Goal: Information Seeking & Learning: Learn about a topic

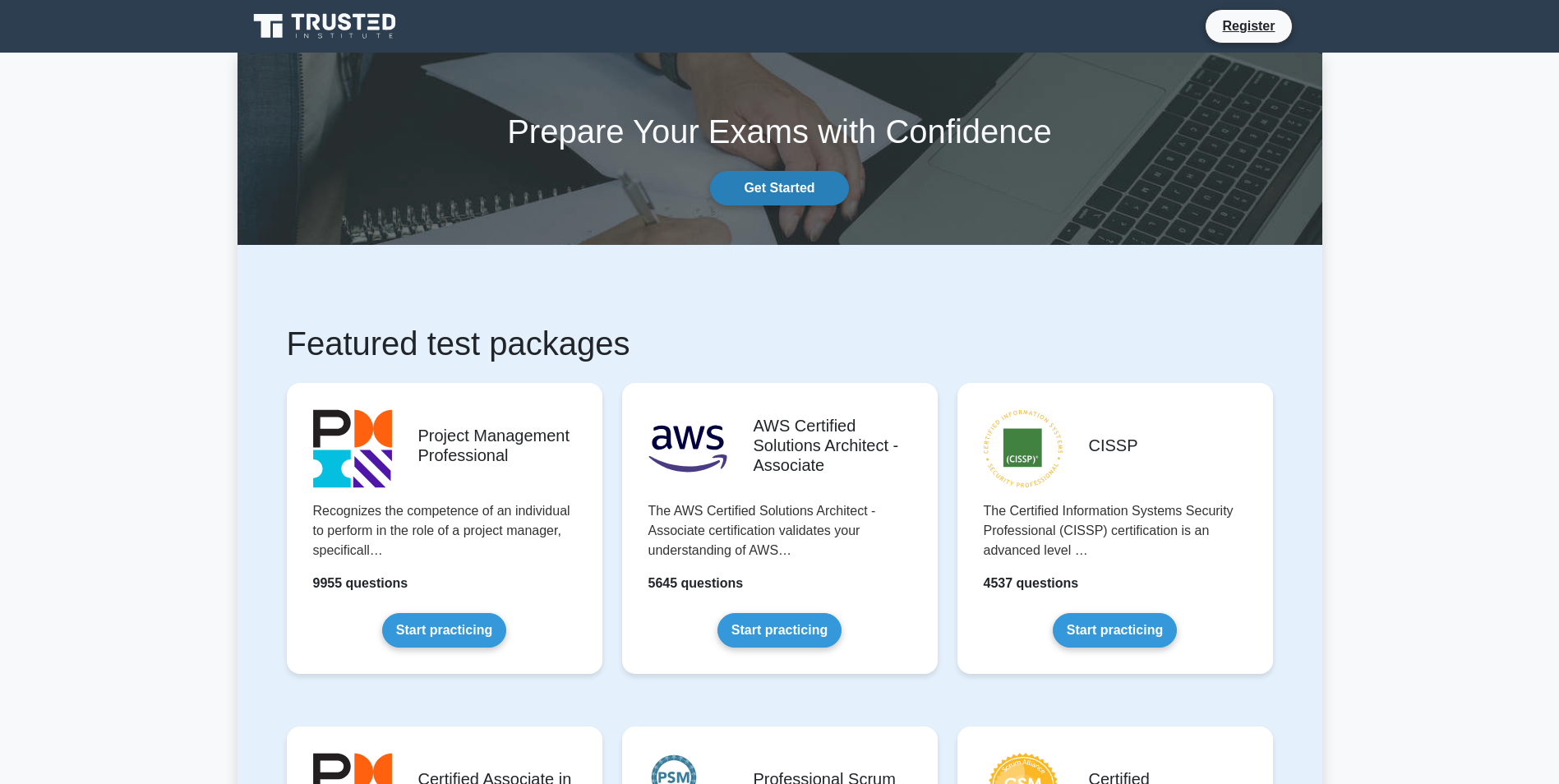
click at [783, 180] on link "Get Started" at bounding box center [778, 188] width 138 height 35
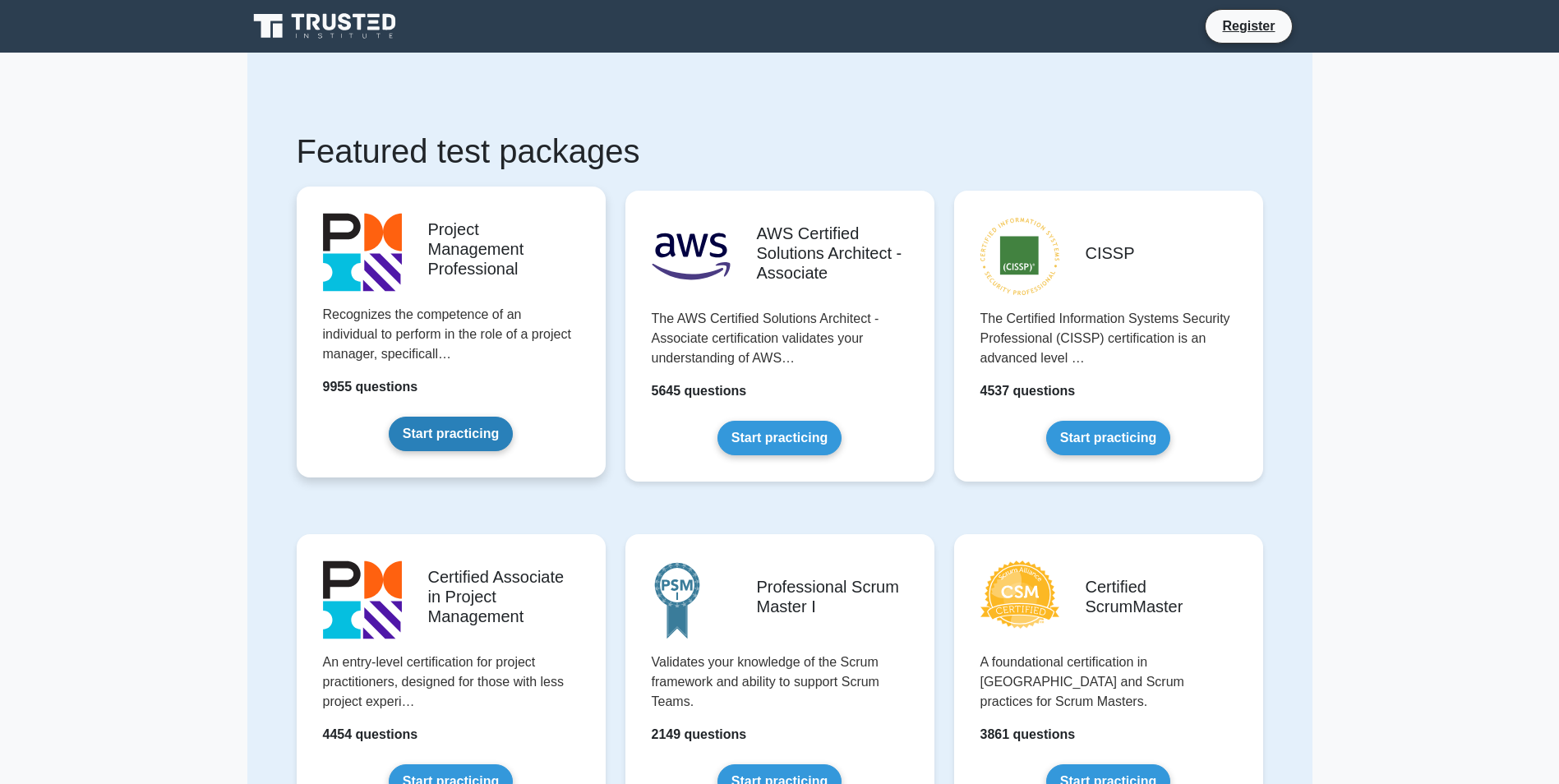
click at [389, 416] on link "Start practicing" at bounding box center [451, 433] width 125 height 35
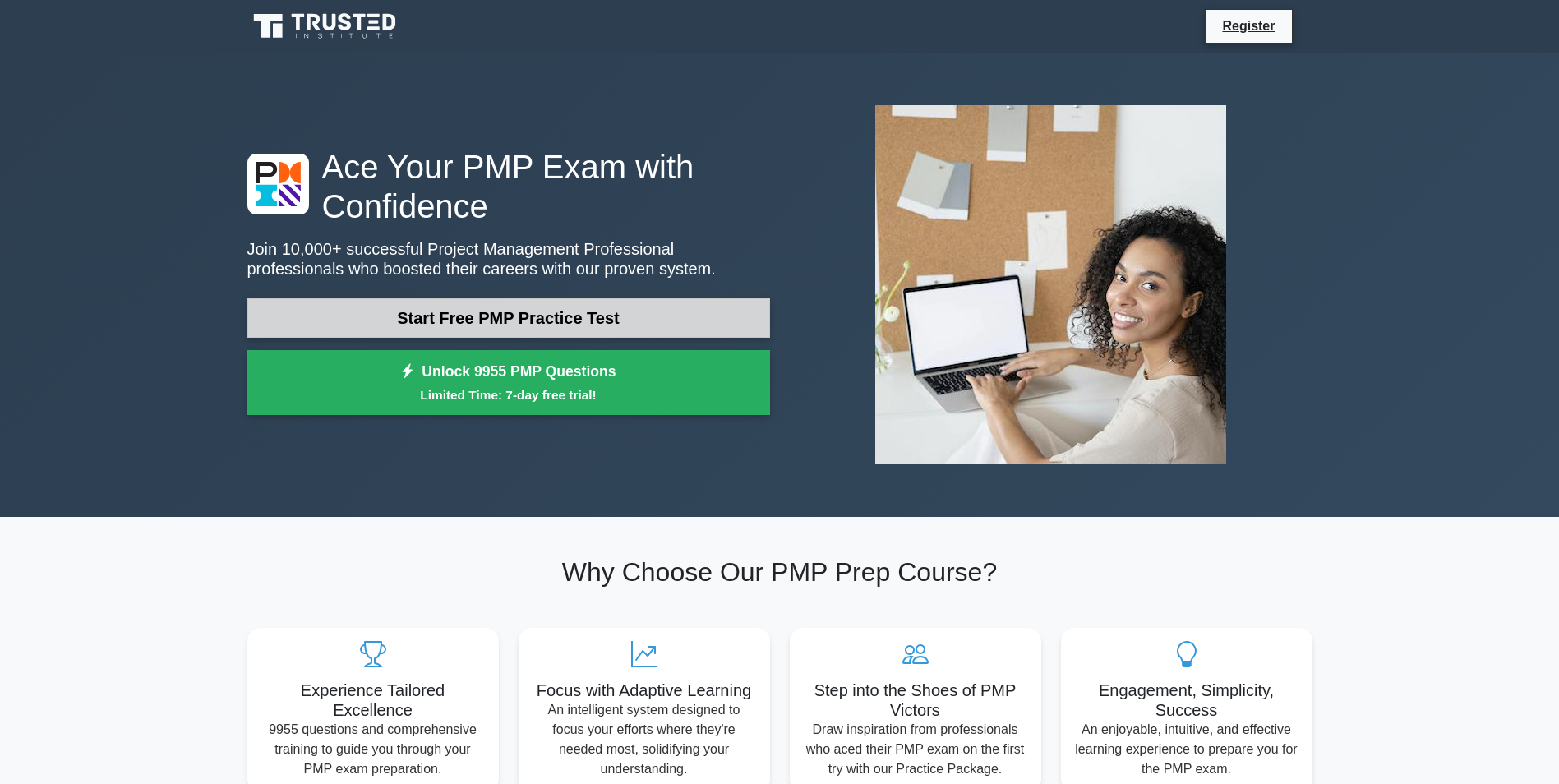
click at [438, 298] on link "Start Free PMP Practice Test" at bounding box center [509, 317] width 523 height 39
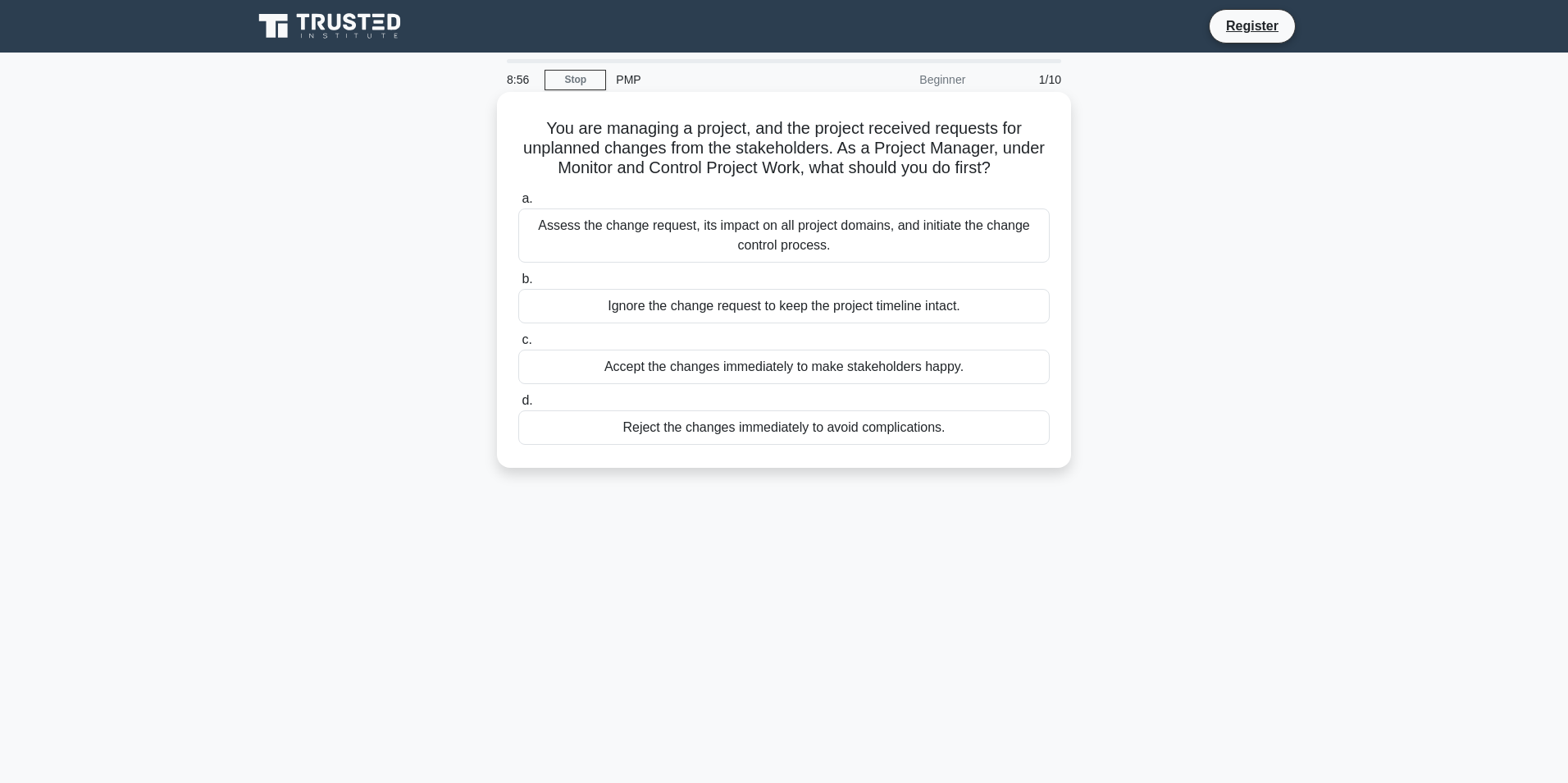
click at [741, 223] on div "Assess the change request, its impact on all project domains, and initiate the …" at bounding box center [784, 235] width 532 height 54
drag, startPoint x: 741, startPoint y: 223, endPoint x: 618, endPoint y: 241, distance: 124.3
click at [618, 241] on div "Assess the change request, its impact on all project domains, and initiate the …" at bounding box center [784, 235] width 532 height 54
click at [518, 204] on input "a. Assess the change request, its impact on all project domains, and initiate t…" at bounding box center [518, 199] width 0 height 11
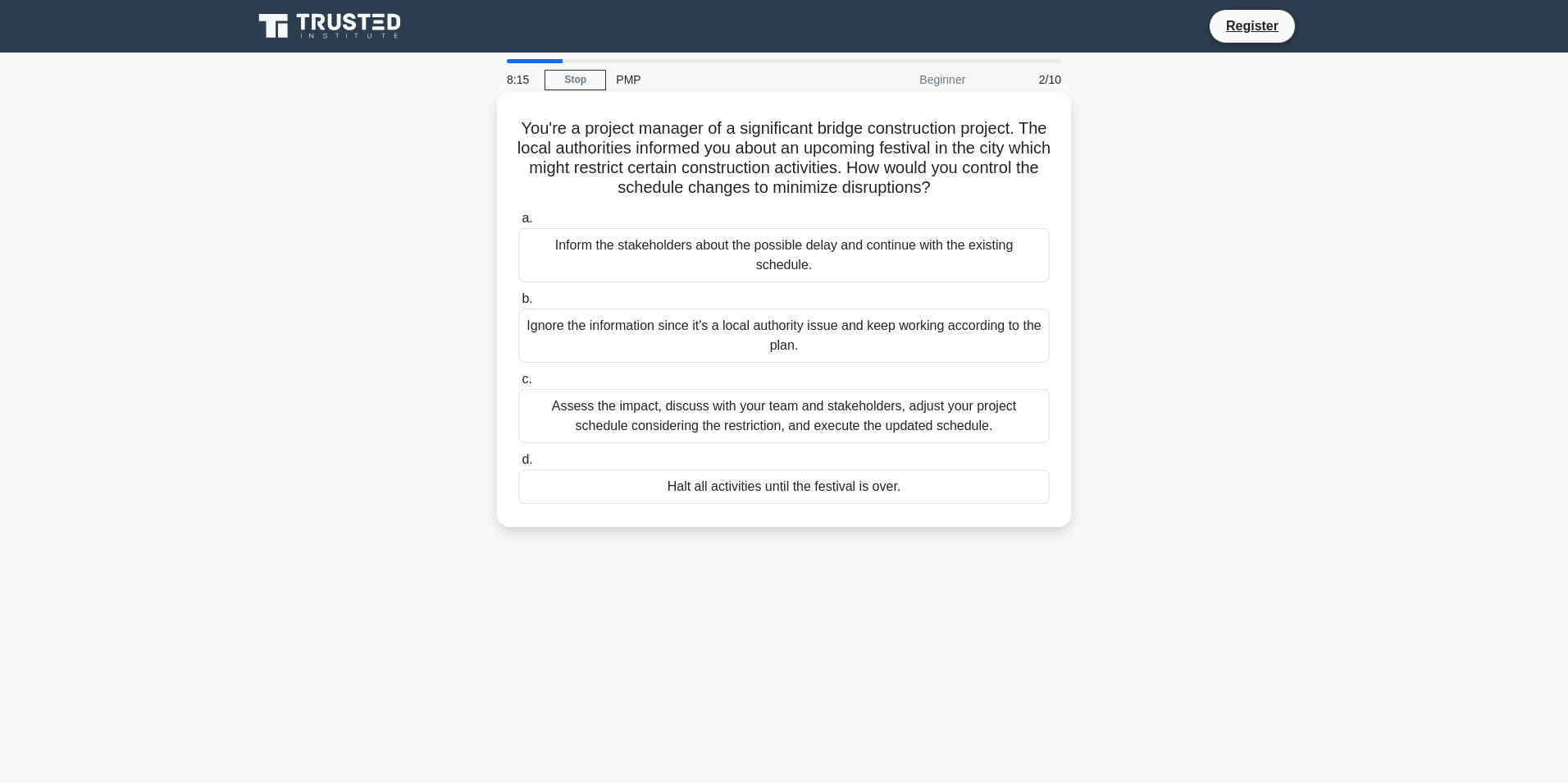
click at [761, 410] on div "Assess the impact, discuss with your team and stakeholders, adjust your project…" at bounding box center [784, 415] width 532 height 54
click at [518, 384] on input "c. Assess the impact, discuss with your team and stakeholders, adjust your proj…" at bounding box center [518, 379] width 0 height 11
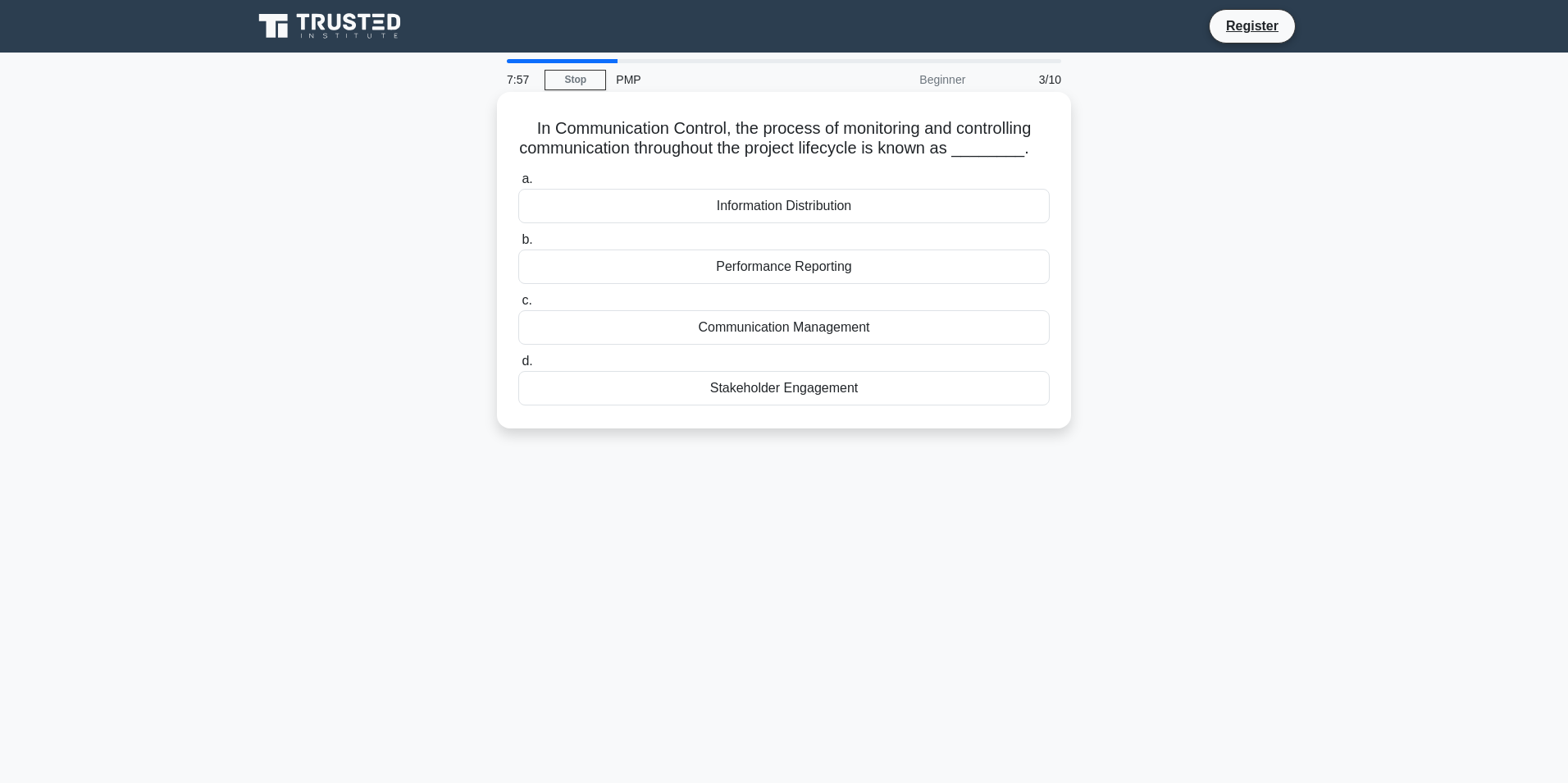
click at [784, 325] on div "Communication Management" at bounding box center [784, 327] width 532 height 35
click at [518, 306] on input "c. Communication Management" at bounding box center [518, 301] width 0 height 11
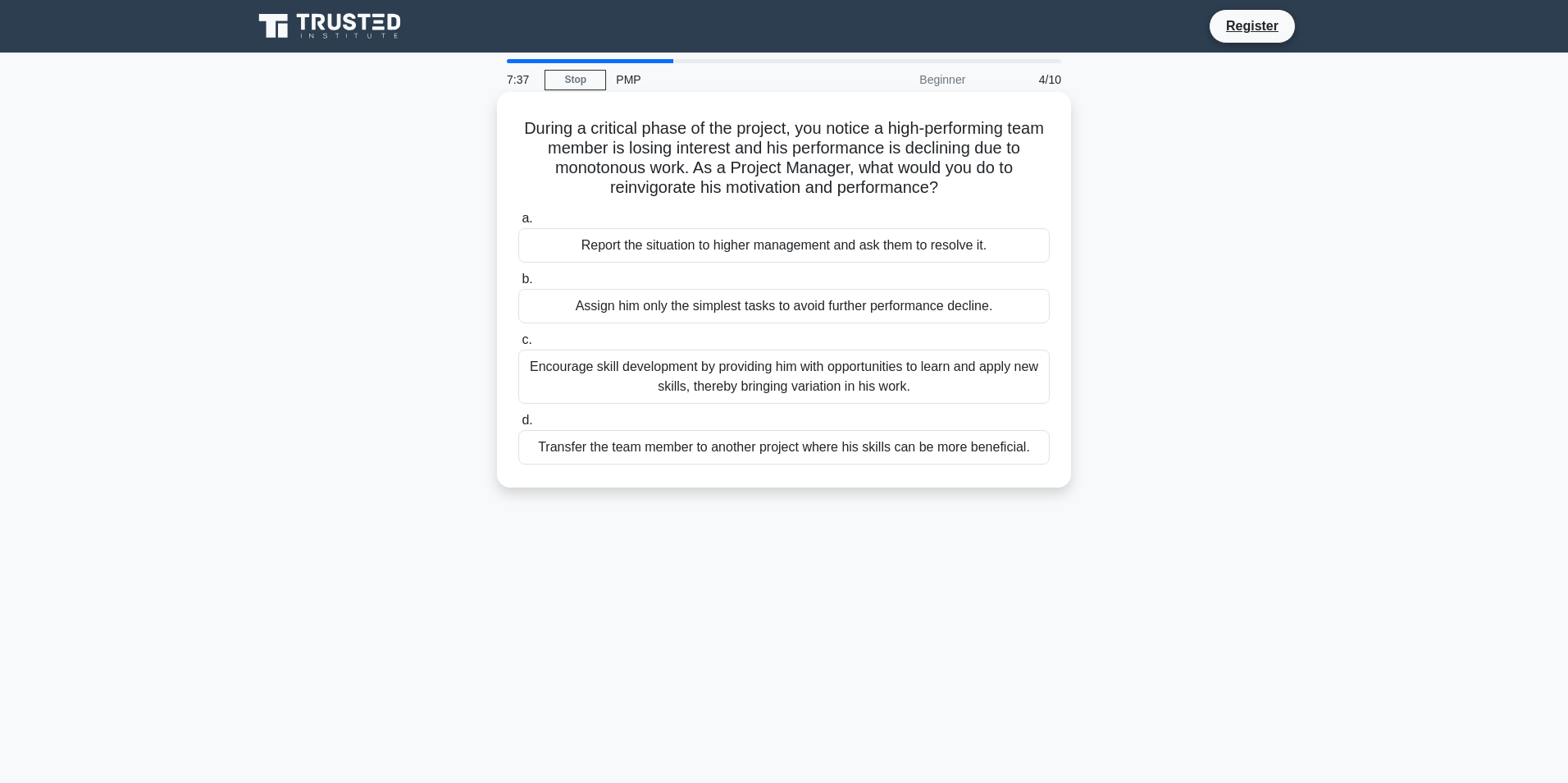
click at [737, 368] on div "Encourage skill development by providing him with opportunities to learn and ap…" at bounding box center [784, 376] width 532 height 54
click at [518, 345] on input "c. Encourage skill development by providing him with opportunities to learn and…" at bounding box center [518, 340] width 0 height 11
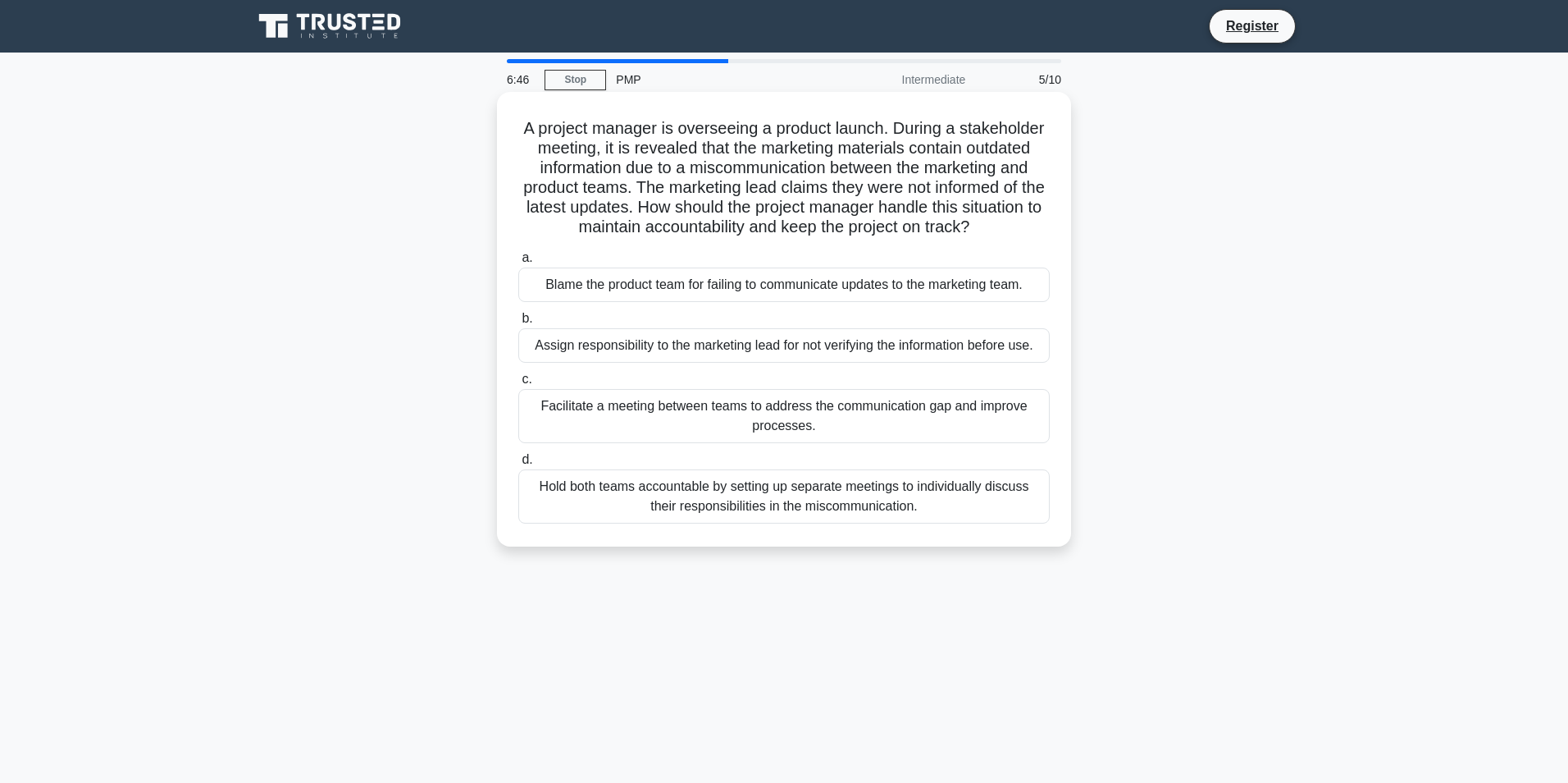
click at [751, 426] on div "Facilitate a meeting between teams to address the communication gap and improve…" at bounding box center [784, 415] width 532 height 54
click at [518, 384] on input "c. Facilitate a meeting between teams to address the communication gap and impr…" at bounding box center [518, 379] width 0 height 11
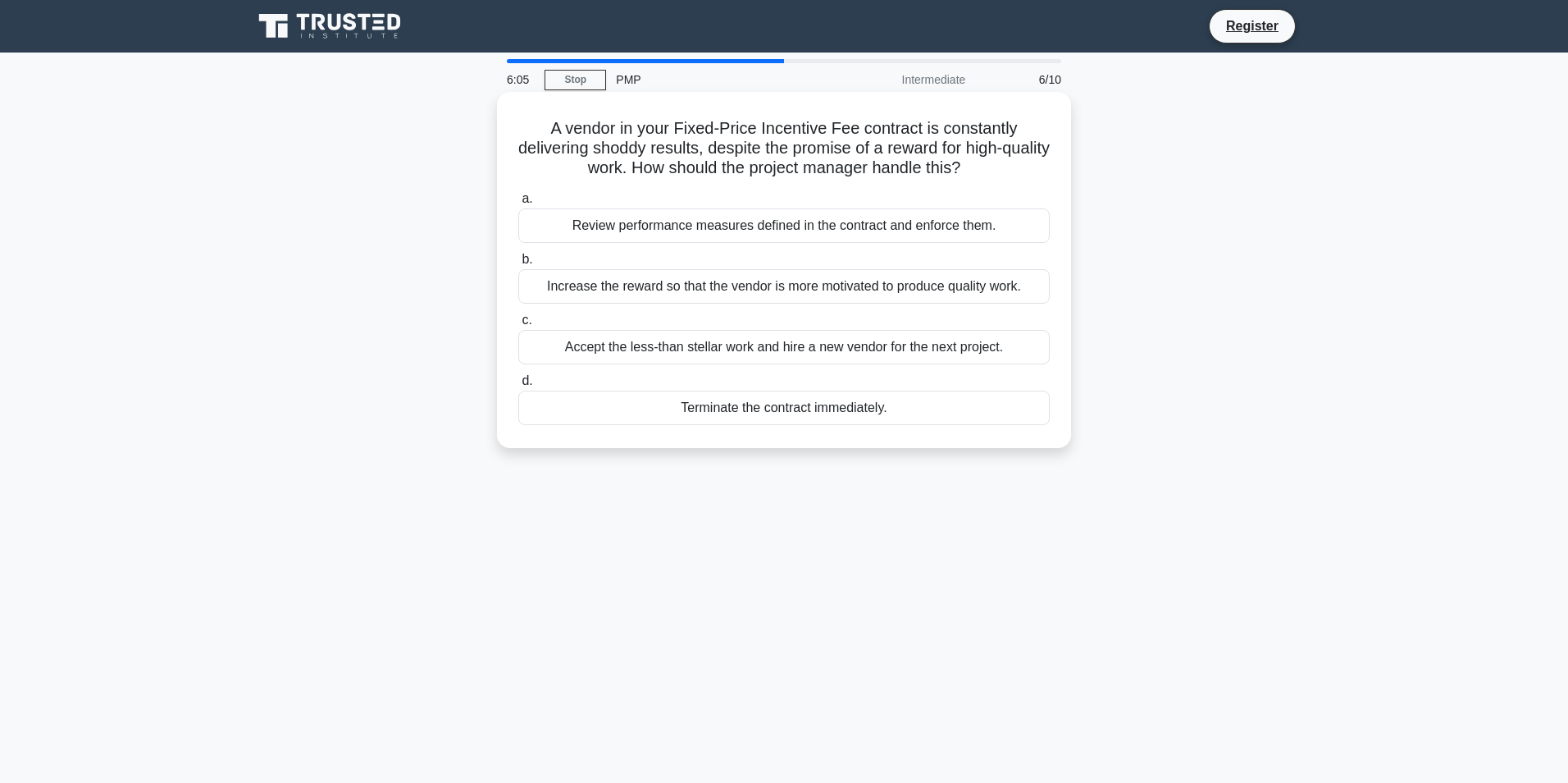
click at [774, 222] on div "Review performance measures defined in the contract and enforce them." at bounding box center [784, 225] width 532 height 35
click at [518, 204] on input "a. Review performance measures defined in the contract and enforce them." at bounding box center [518, 199] width 0 height 11
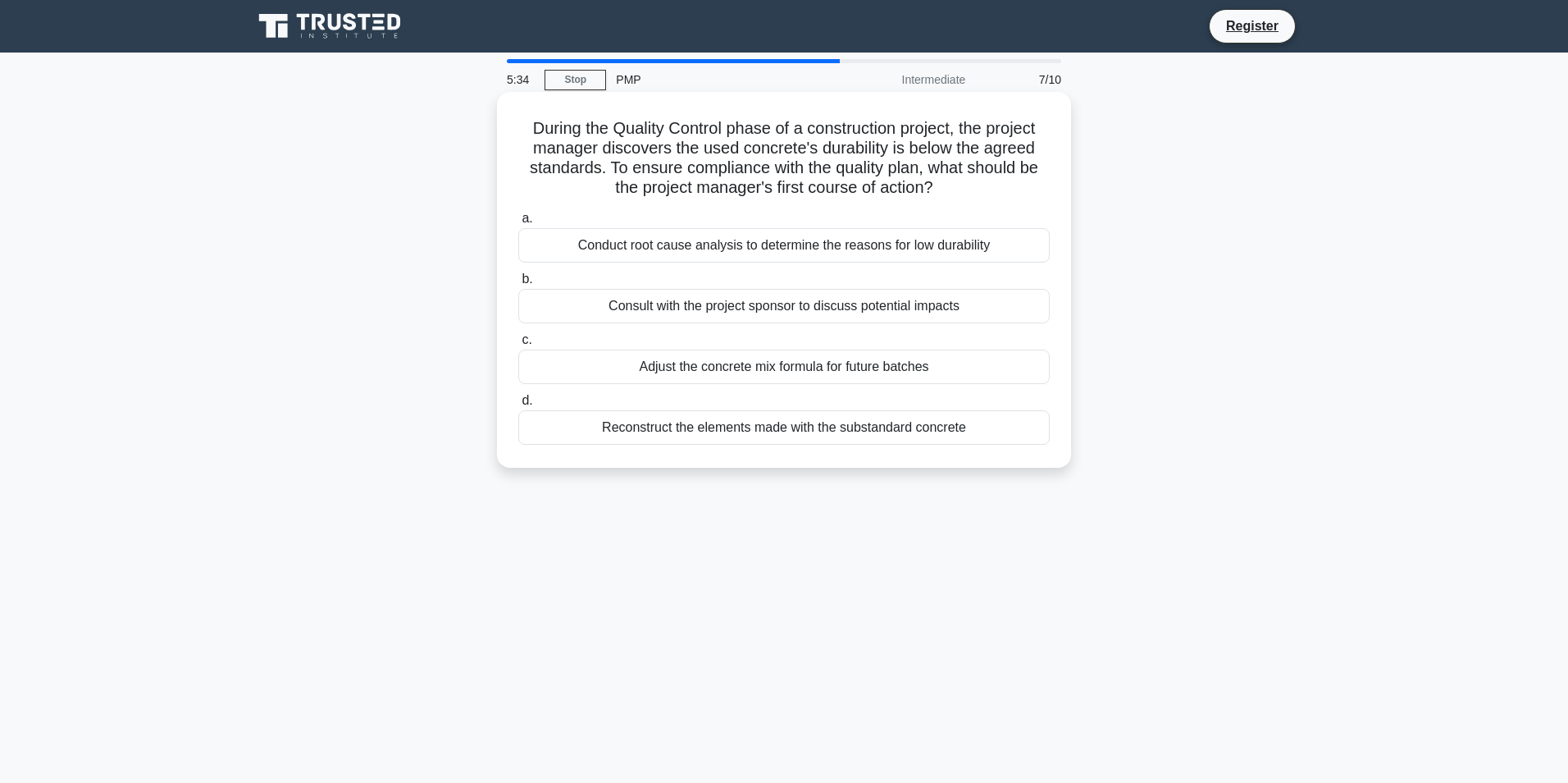
click at [687, 237] on div "Conduct root cause analysis to determine the reasons for low durability" at bounding box center [784, 245] width 532 height 35
click at [518, 224] on input "a. Conduct root cause analysis to determine the reasons for low durability" at bounding box center [518, 218] width 0 height 11
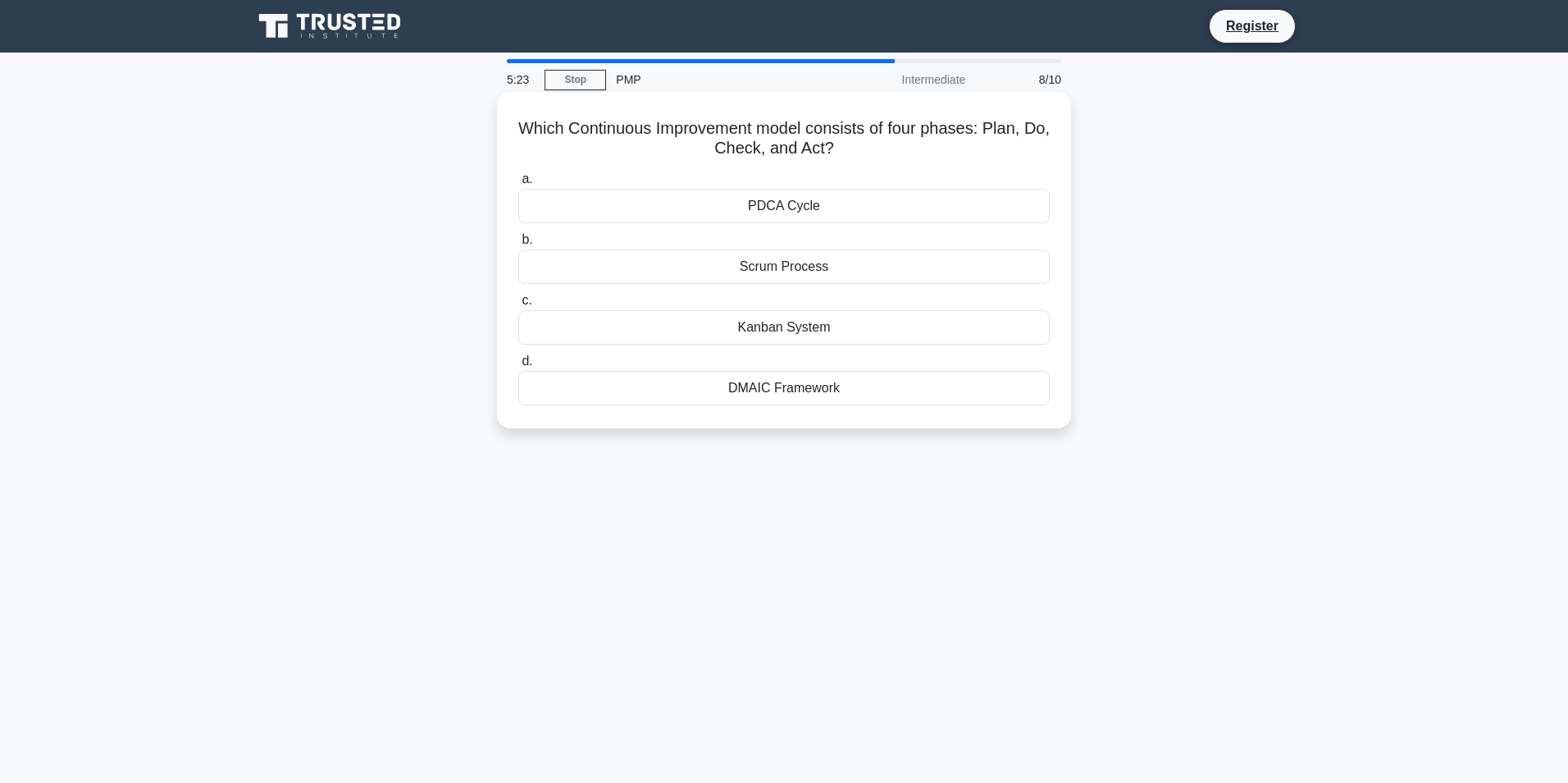
click at [774, 201] on div "PDCA Cycle" at bounding box center [784, 206] width 532 height 35
click at [518, 185] on input "a. PDCA Cycle" at bounding box center [518, 179] width 0 height 11
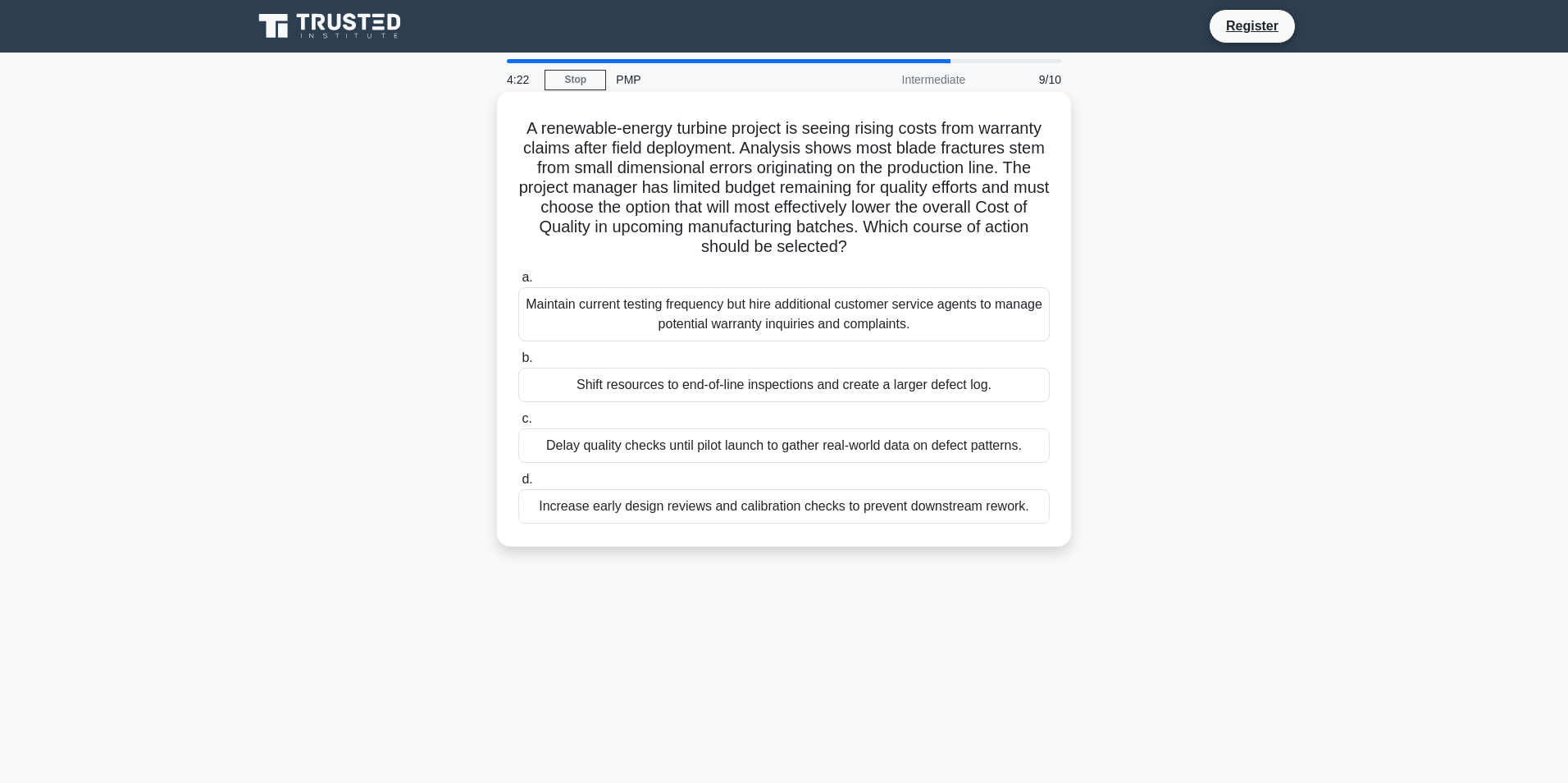
click at [807, 506] on div "Increase early design reviews and calibration checks to prevent downstream rewo…" at bounding box center [784, 506] width 532 height 35
click at [518, 485] on input "d. Increase early design reviews and calibration checks to prevent downstream r…" at bounding box center [518, 479] width 0 height 11
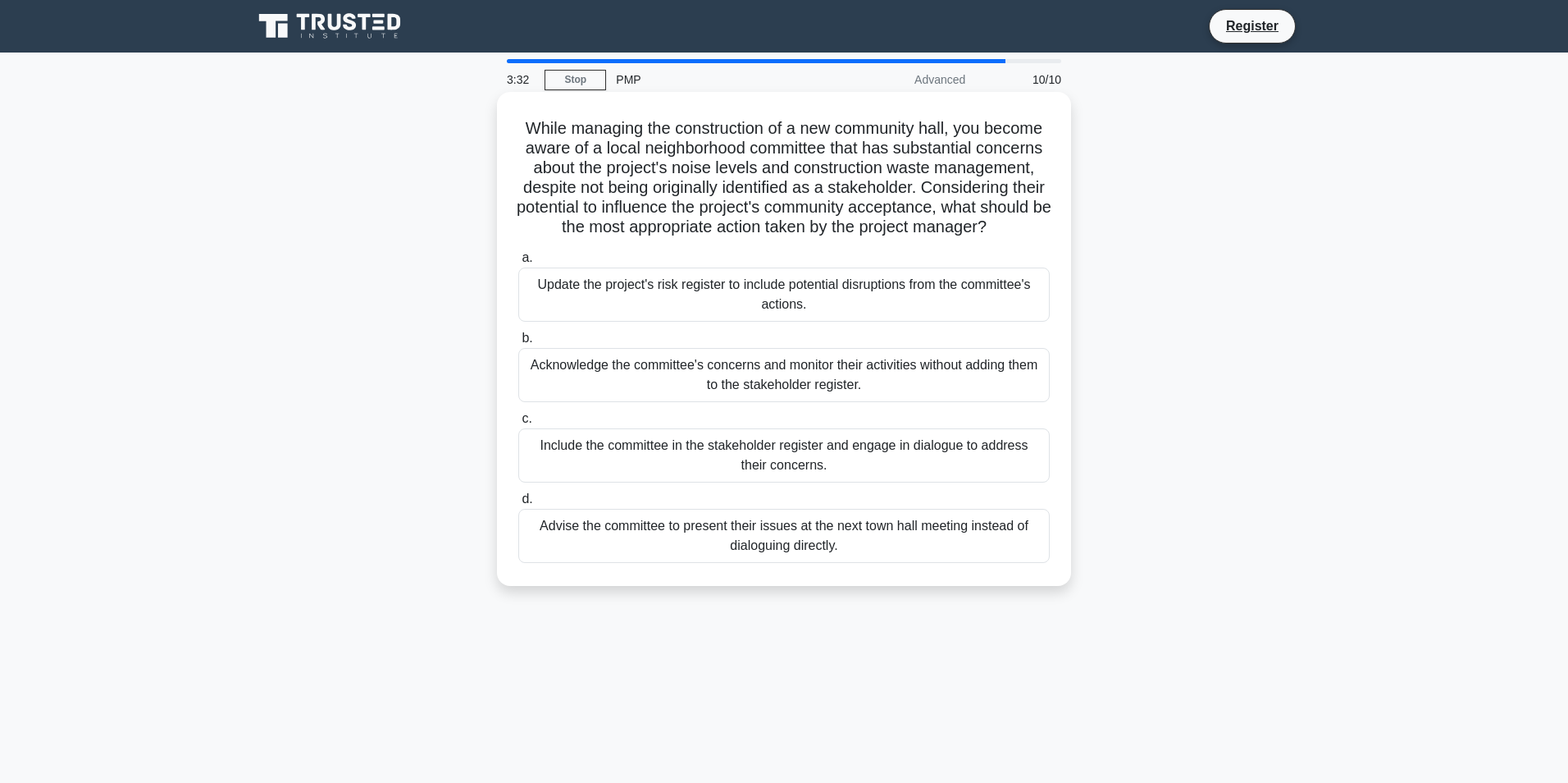
click at [791, 472] on div "Include the committee in the stakeholder register and engage in dialogue to add…" at bounding box center [784, 455] width 532 height 54
click at [518, 424] on input "c. Include the committee in the stakeholder register and engage in dialogue to …" at bounding box center [518, 419] width 0 height 11
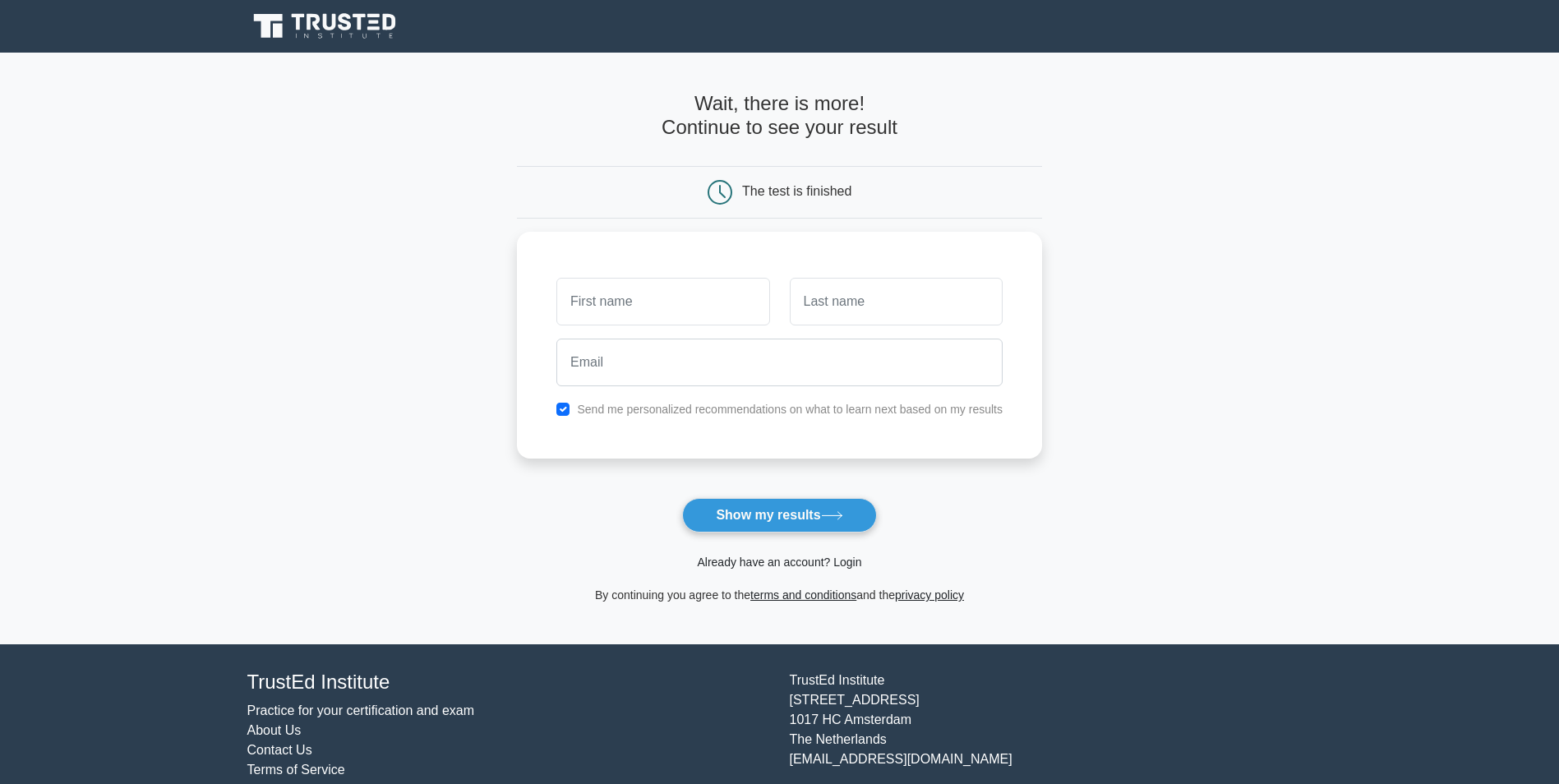
click at [774, 556] on link "Already have an account? Login" at bounding box center [779, 562] width 165 height 13
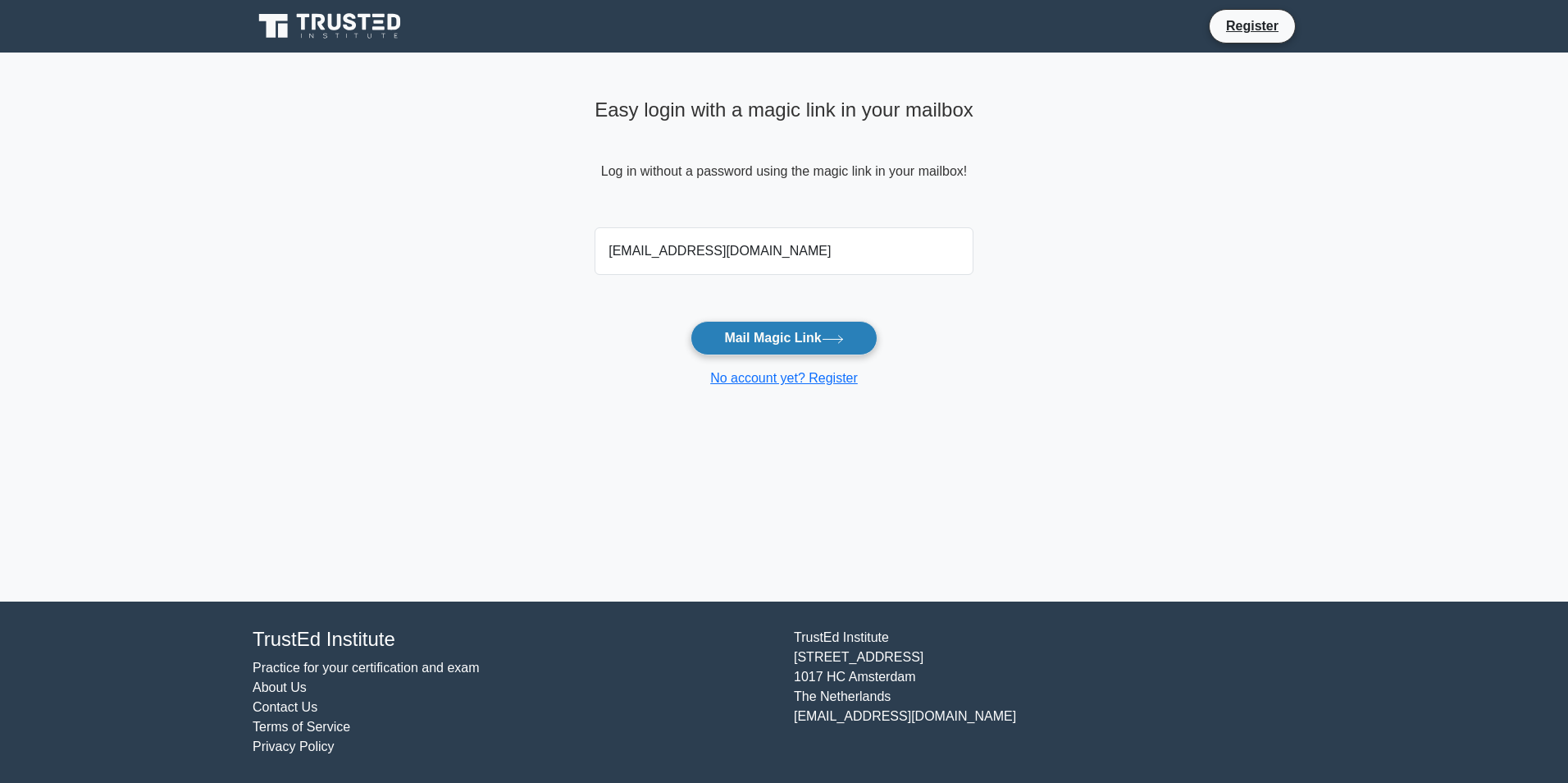
type input "kraljehani@BSF.SA"
click at [768, 333] on button "Mail Magic Link" at bounding box center [784, 337] width 186 height 35
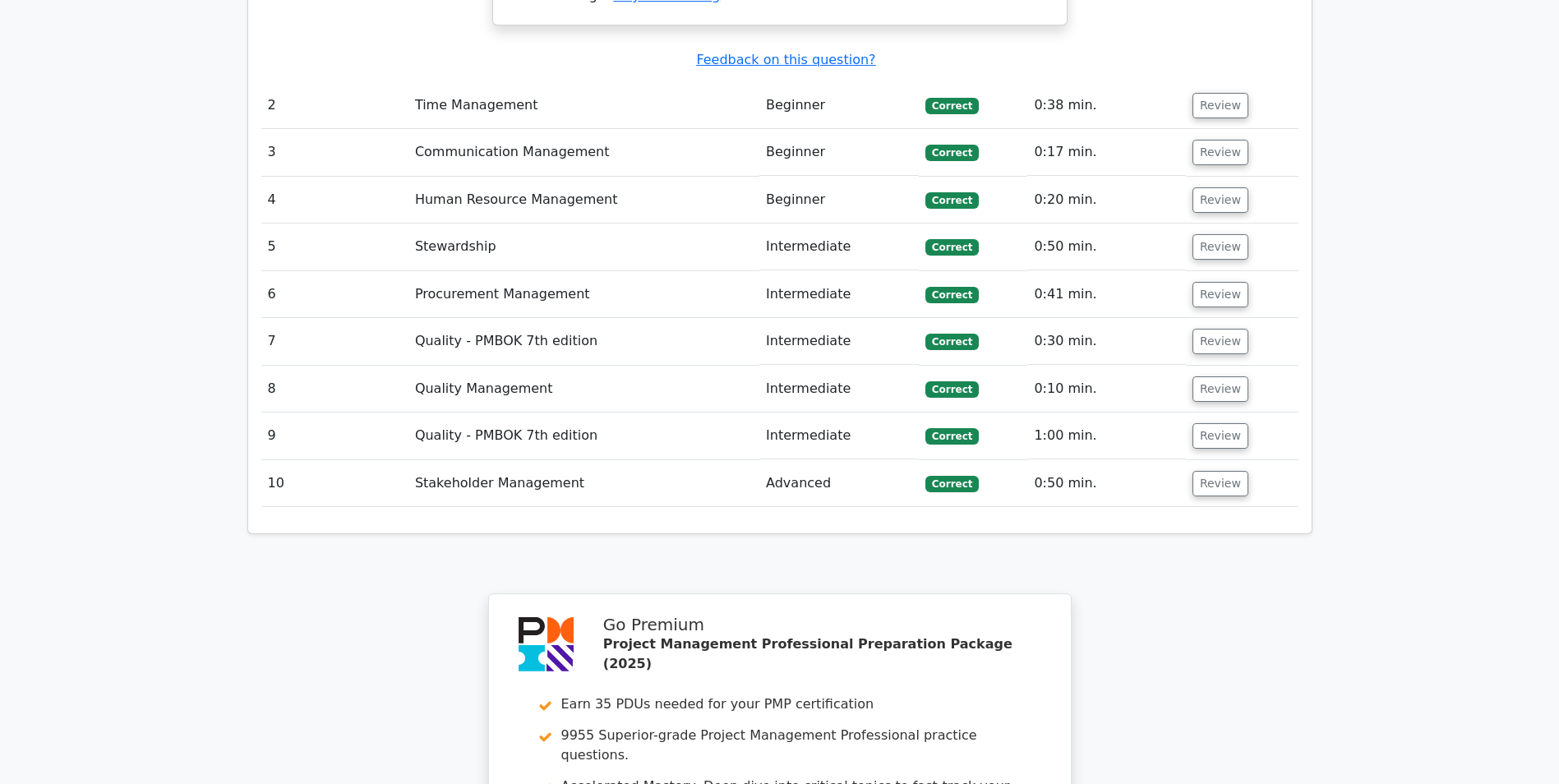
scroll to position [2547, 0]
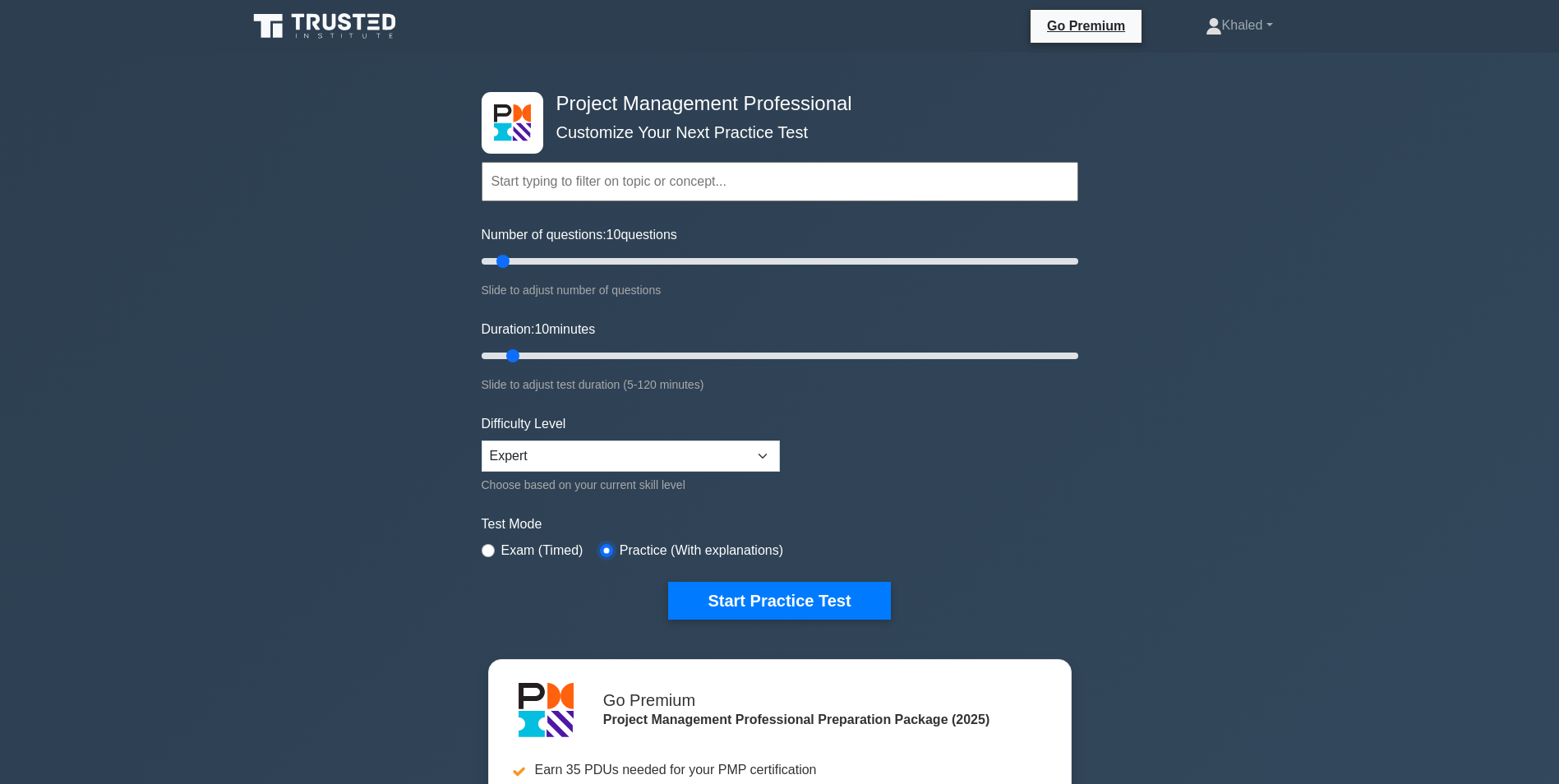
click at [600, 544] on input "radio" at bounding box center [607, 550] width 13 height 13
drag, startPoint x: 500, startPoint y: 257, endPoint x: 514, endPoint y: 258, distance: 14.0
type input "15"
click at [514, 258] on input "Number of questions: 15 questions" at bounding box center [779, 261] width 597 height 20
drag, startPoint x: 512, startPoint y: 349, endPoint x: 555, endPoint y: 350, distance: 43.0
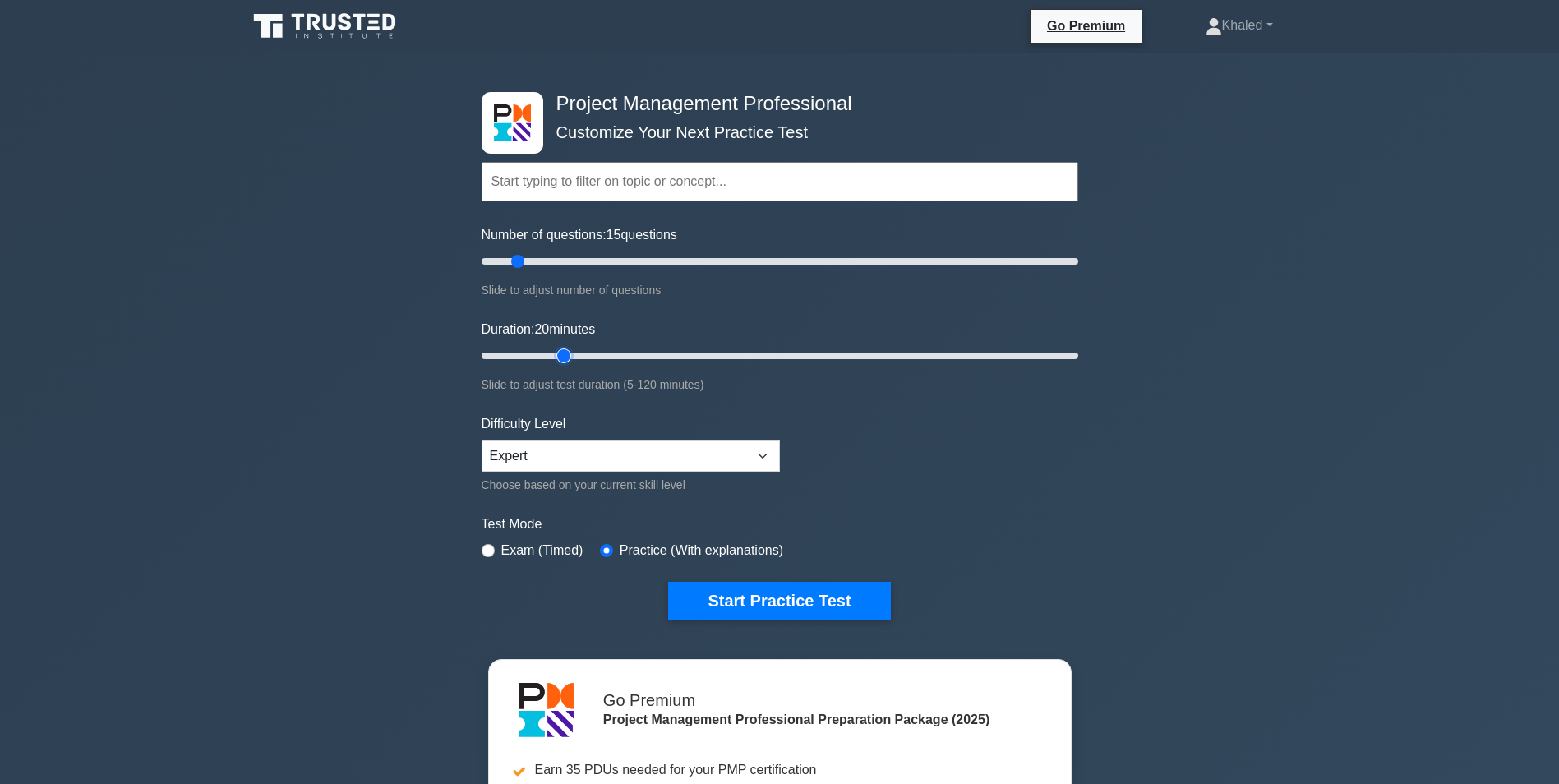
type input "20"
click at [555, 350] on input "Duration: 20 minutes" at bounding box center [779, 356] width 597 height 20
click at [746, 581] on button "Start Practice Test" at bounding box center [778, 600] width 221 height 38
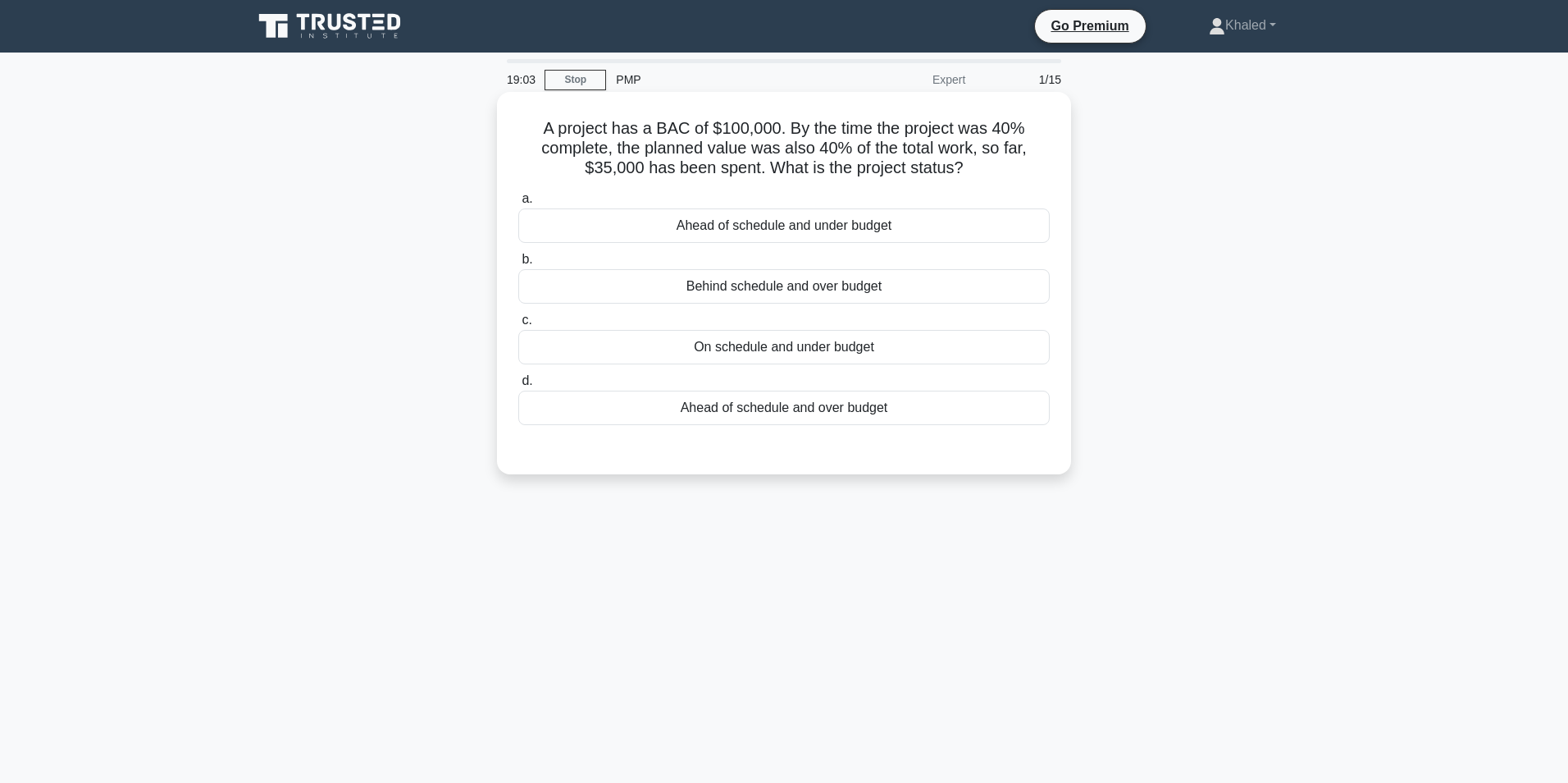
click at [768, 342] on div "On schedule and under budget" at bounding box center [784, 346] width 532 height 35
click at [518, 326] on input "c. On schedule and under budget" at bounding box center [518, 320] width 0 height 11
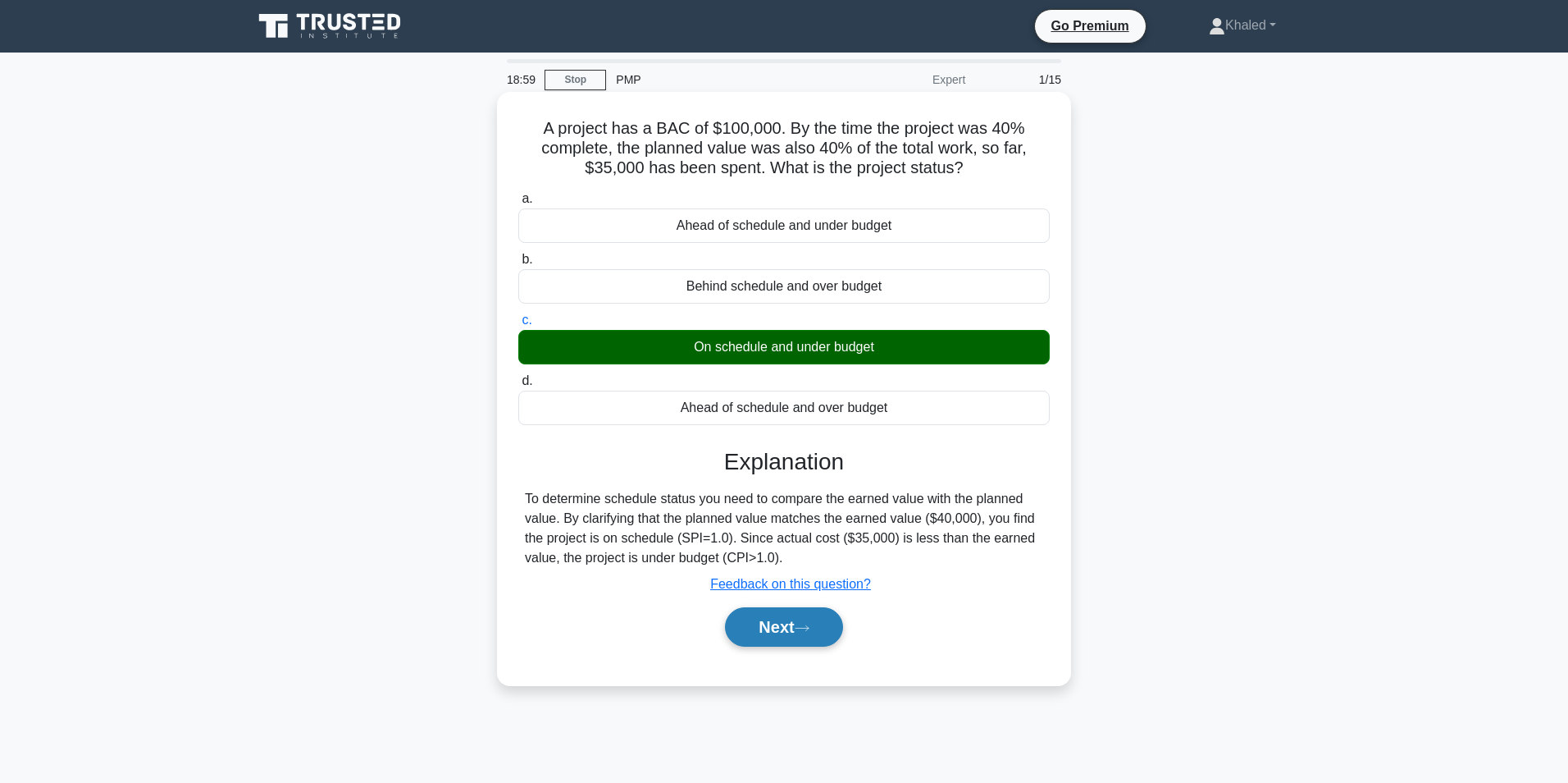
click at [782, 623] on button "Next" at bounding box center [784, 627] width 117 height 39
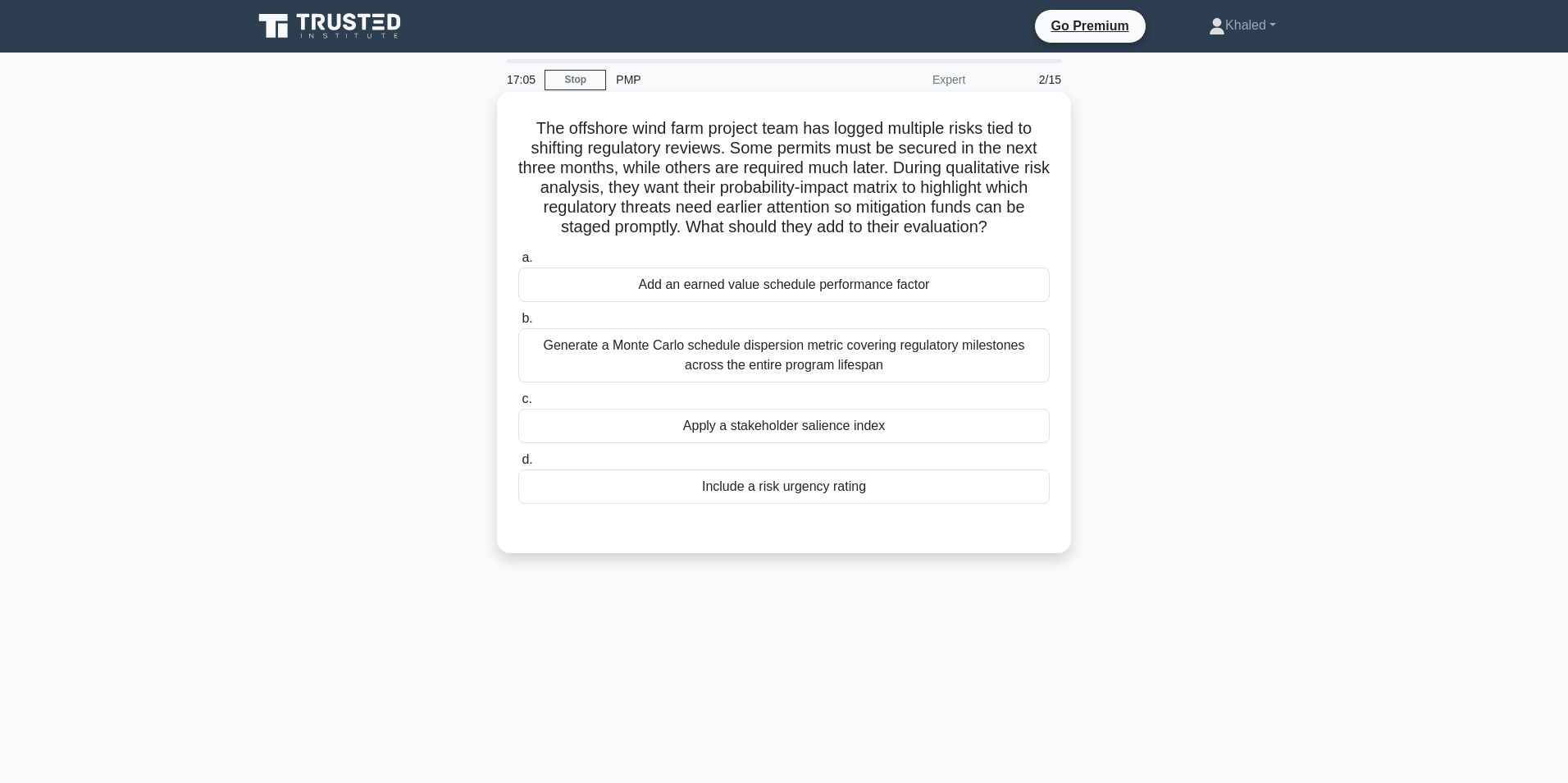
click at [683, 351] on div "Generate a Monte Carlo schedule dispersion metric covering regulatory milestone…" at bounding box center [784, 355] width 532 height 54
click at [518, 324] on input "b. Generate a Monte Carlo schedule dispersion metric covering regulatory milest…" at bounding box center [518, 319] width 0 height 11
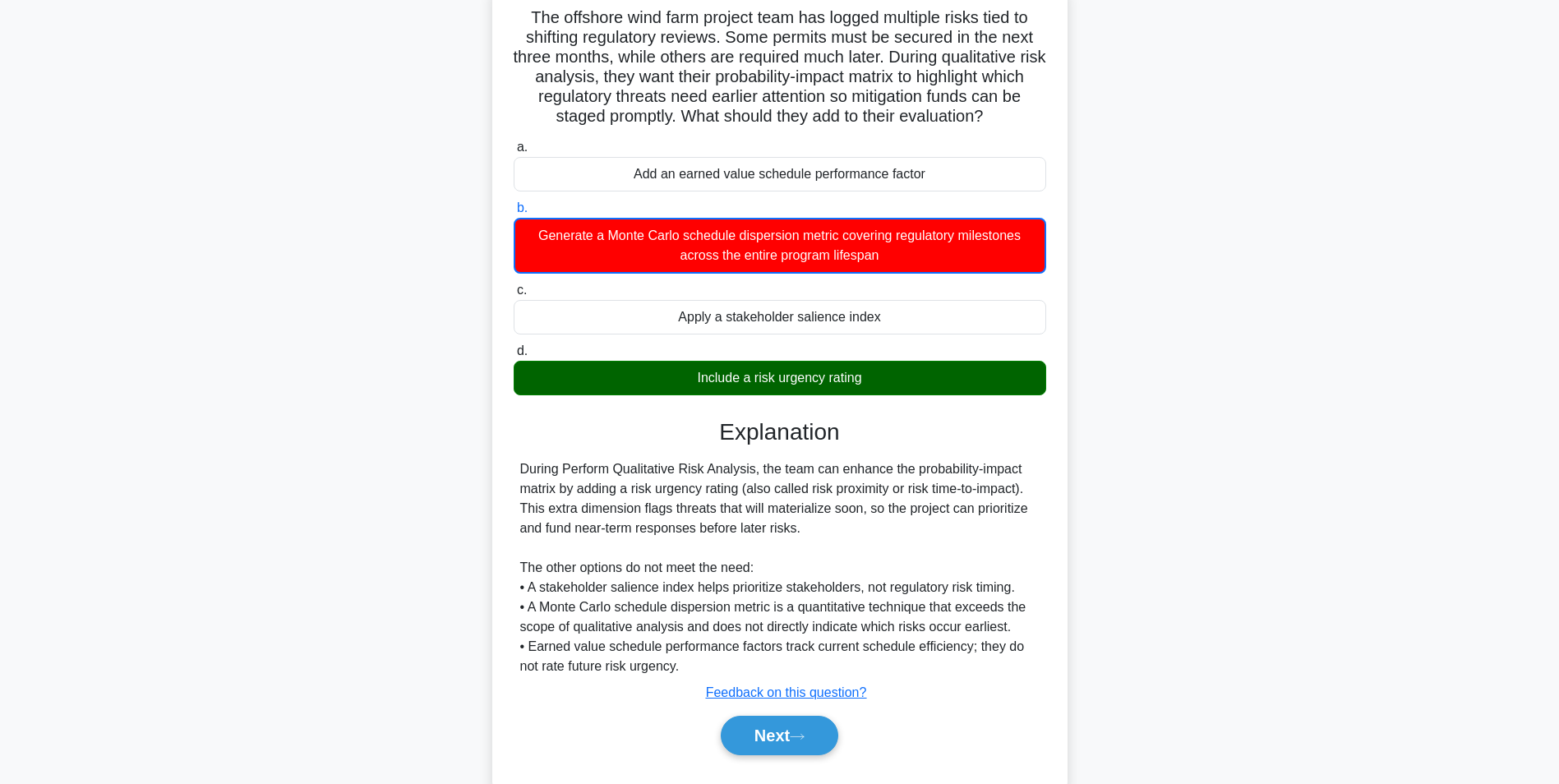
scroll to position [126, 0]
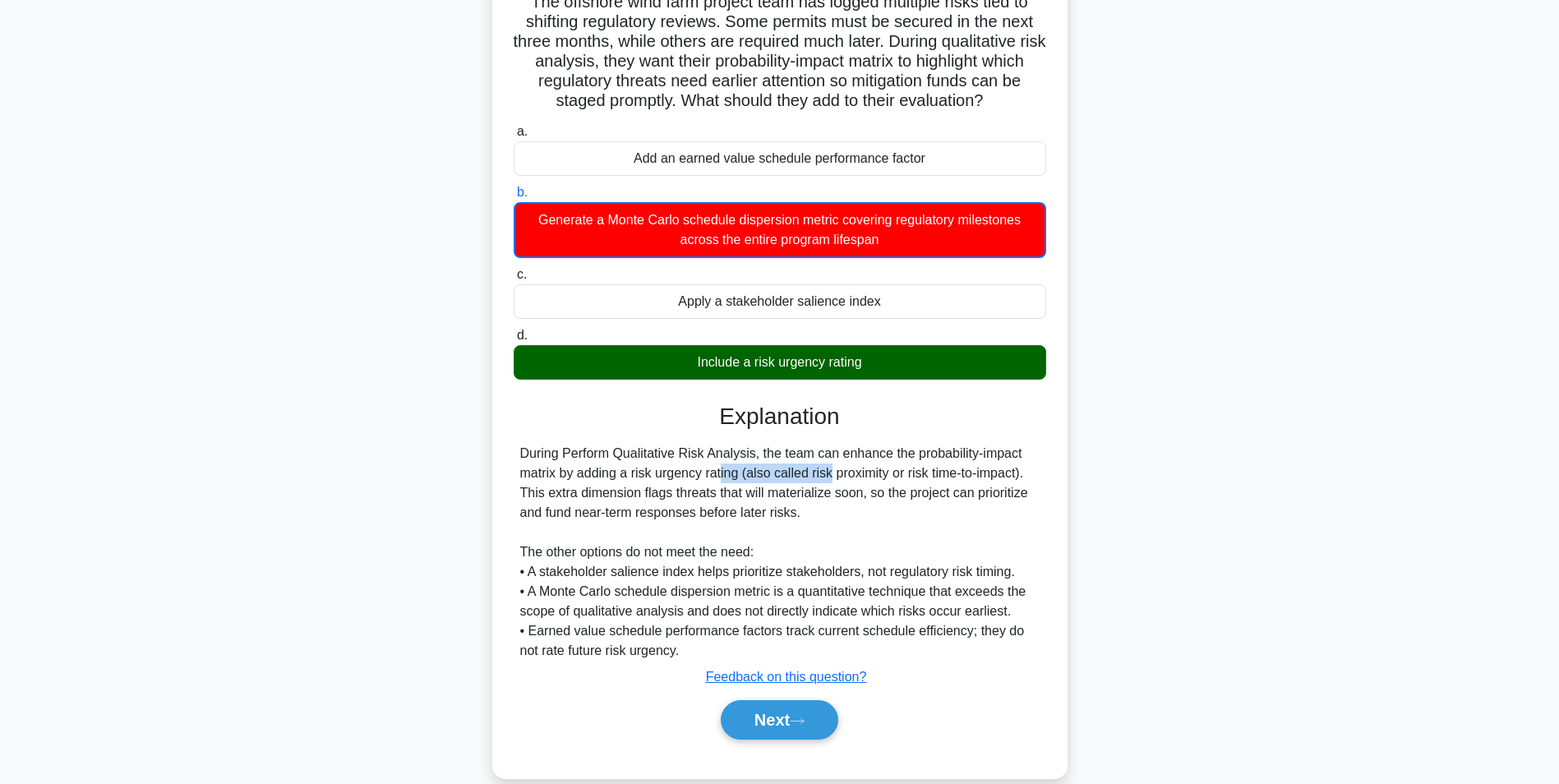
drag, startPoint x: 629, startPoint y: 468, endPoint x: 742, endPoint y: 469, distance: 113.0
click at [742, 469] on div "During Perform Qualitative Risk Analysis, the team can enhance the probability-…" at bounding box center [780, 552] width 519 height 217
click at [705, 470] on div "During Perform Qualitative Risk Analysis, the team can enhance the probability-…" at bounding box center [780, 552] width 519 height 217
drag, startPoint x: 632, startPoint y: 467, endPoint x: 745, endPoint y: 476, distance: 113.4
click at [745, 476] on div "During Perform Qualitative Risk Analysis, the team can enhance the probability-…" at bounding box center [780, 552] width 519 height 217
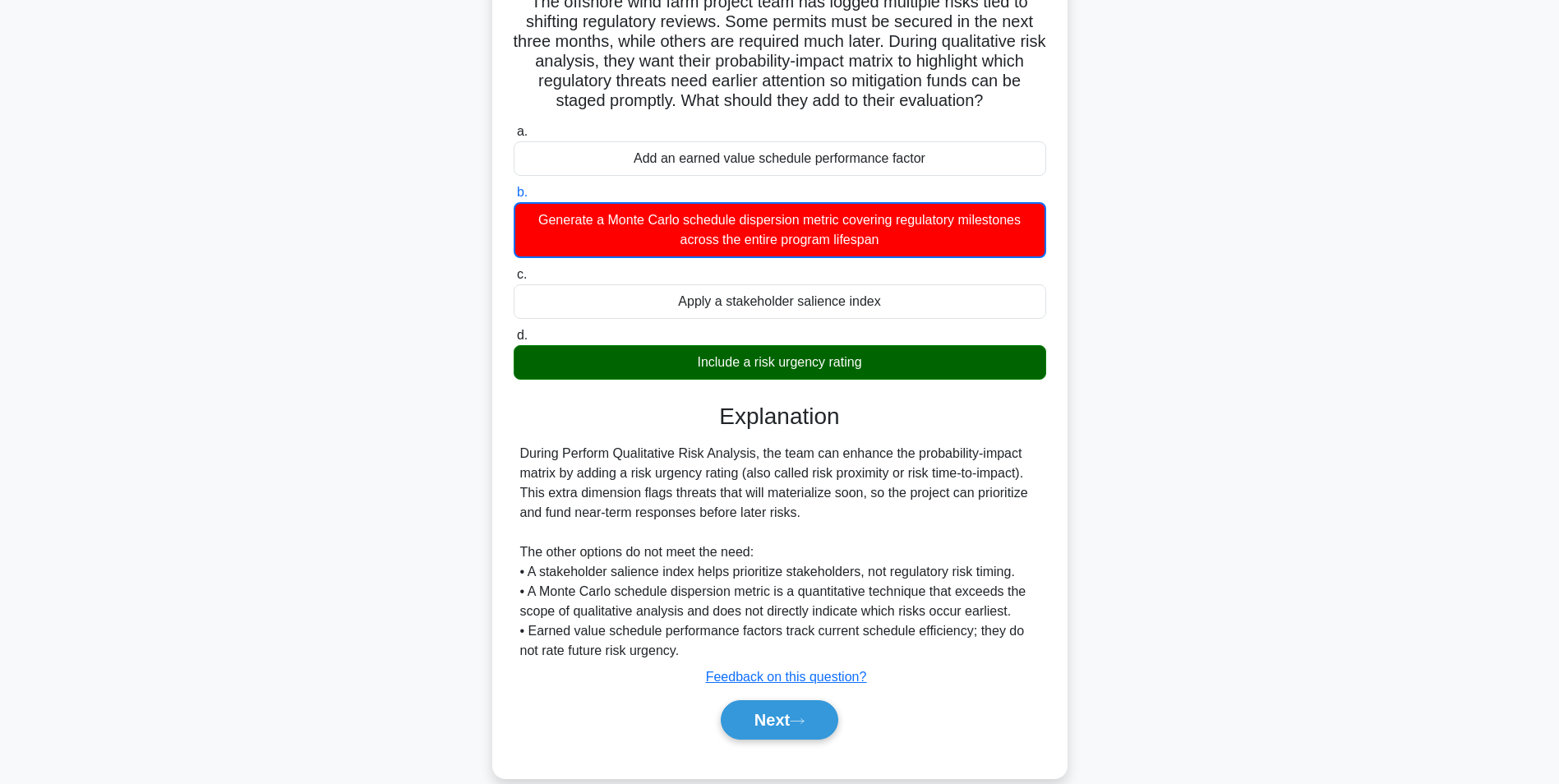
click at [784, 463] on div "During Perform Qualitative Risk Analysis, the team can enhance the probability-…" at bounding box center [780, 552] width 519 height 217
drag, startPoint x: 633, startPoint y: 469, endPoint x: 741, endPoint y: 470, distance: 108.0
click at [741, 470] on div "During Perform Qualitative Risk Analysis, the team can enhance the probability-…" at bounding box center [780, 552] width 519 height 217
click at [774, 716] on button "Next" at bounding box center [779, 719] width 117 height 39
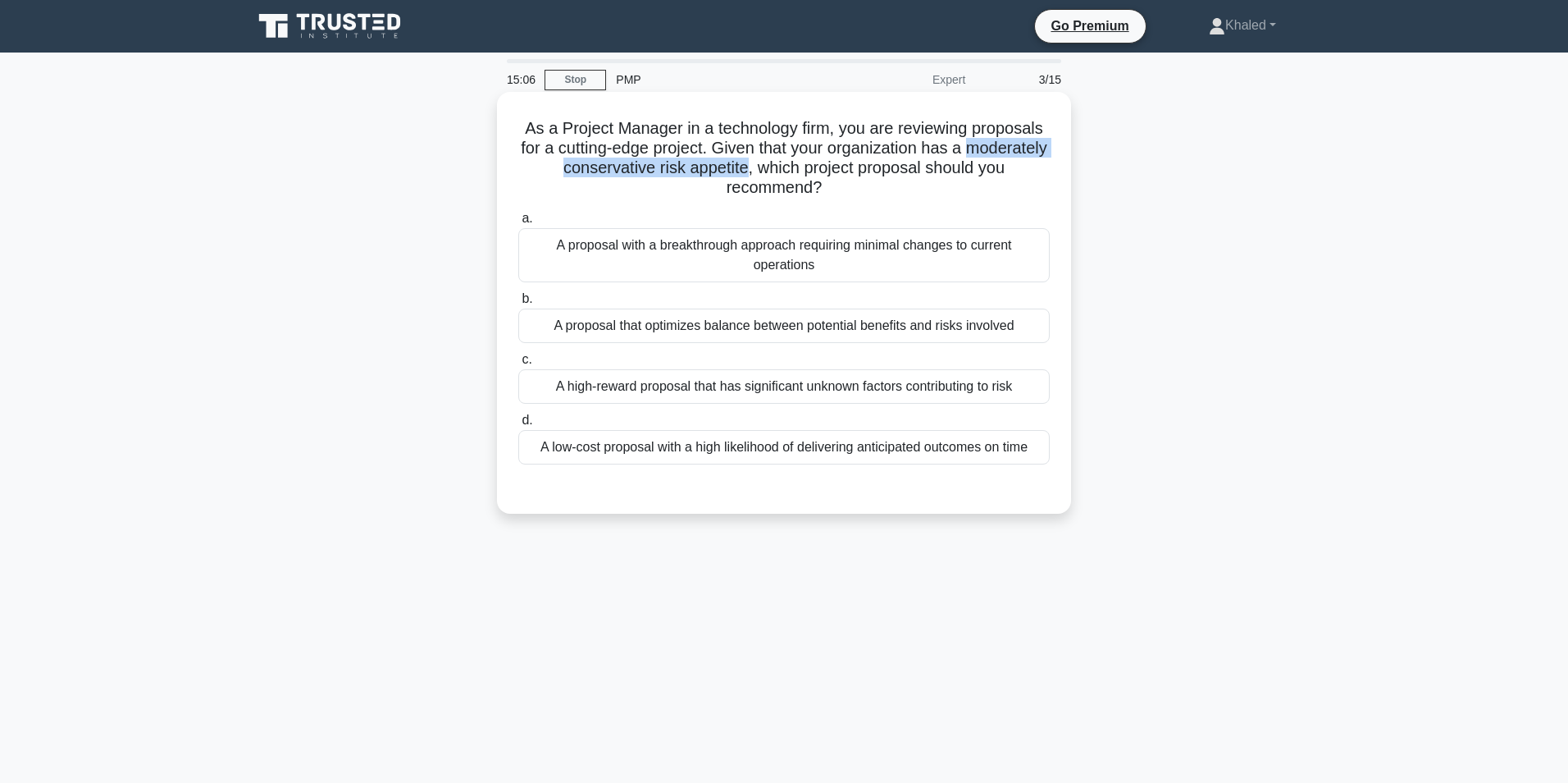
drag, startPoint x: 724, startPoint y: 161, endPoint x: 516, endPoint y: 161, distance: 208.0
click at [516, 161] on div "As a Project Manager in a technology firm, you are reviewing proposals for a cu…" at bounding box center [784, 303] width 561 height 408
drag, startPoint x: 516, startPoint y: 161, endPoint x: 540, endPoint y: 165, distance: 24.3
copy h5 "moderately conservative risk appetite"
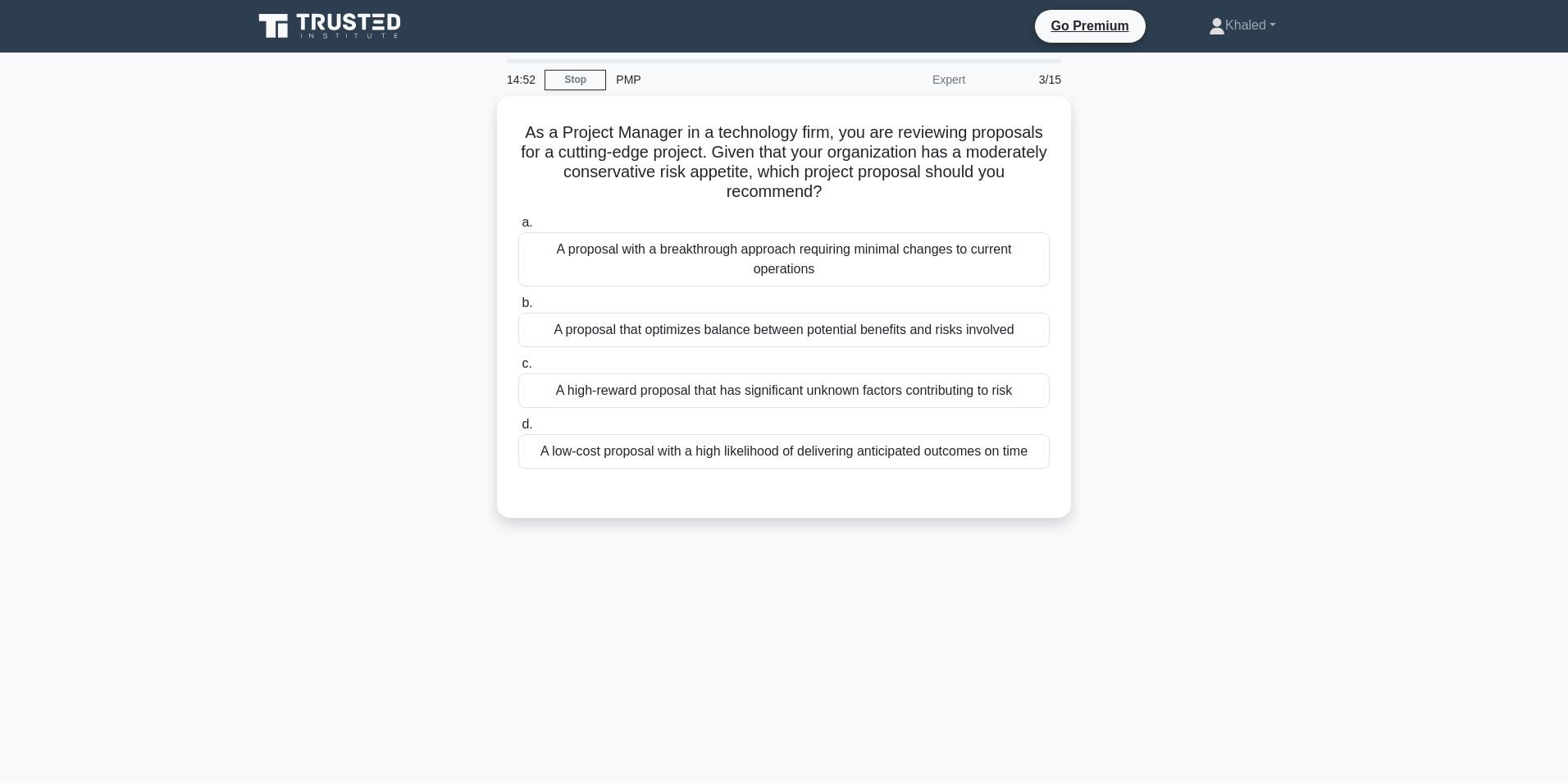
click at [751, 647] on main "14:52 Stop PMP Expert 3/15 As a Project Manager in a technology firm, you are r…" at bounding box center [784, 469] width 1568 height 834
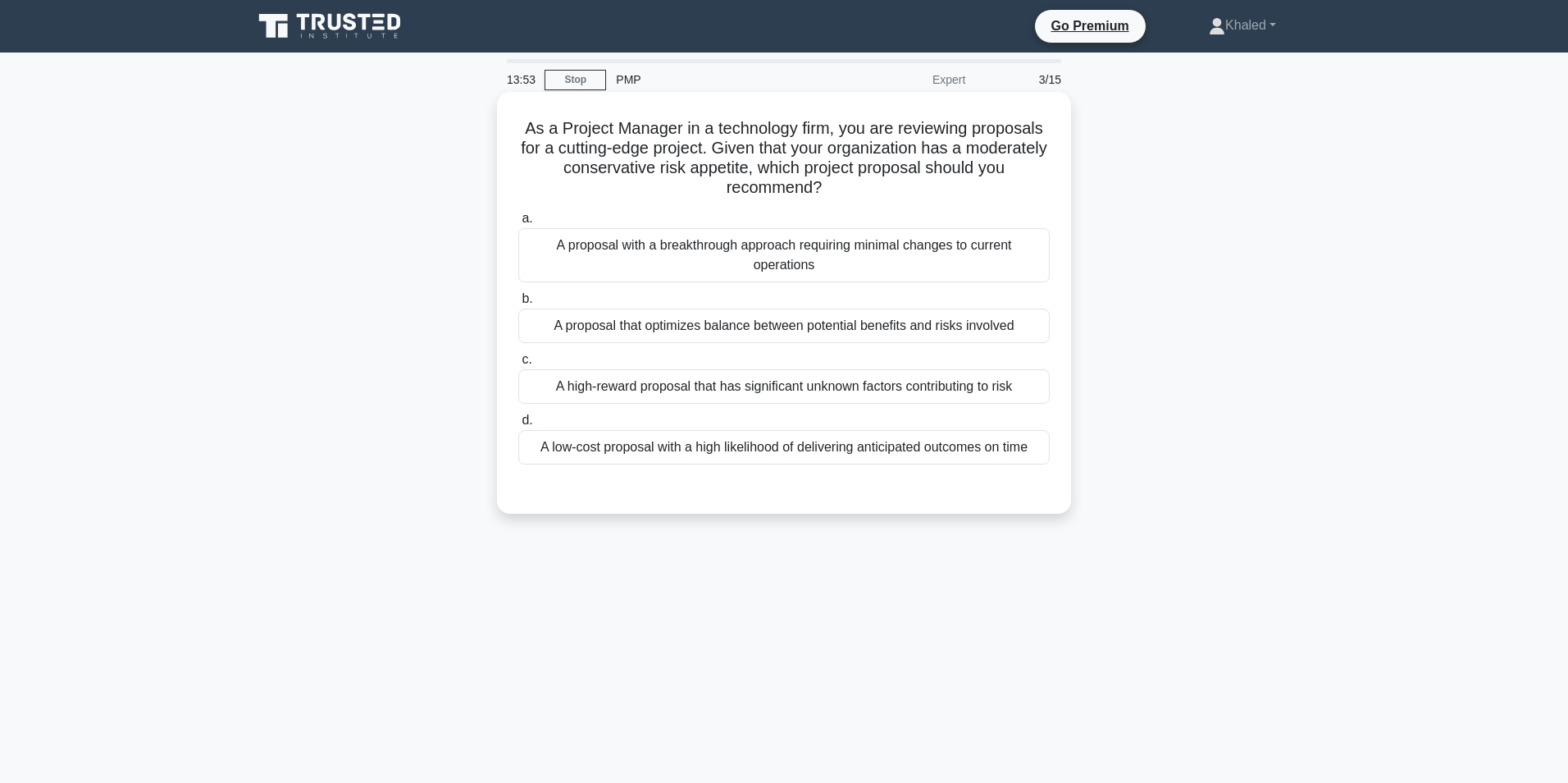
click at [750, 327] on div "A proposal that optimizes balance between potential benefits and risks involved" at bounding box center [784, 325] width 532 height 35
click at [518, 304] on input "b. A proposal that optimizes balance between potential benefits and risks invol…" at bounding box center [518, 299] width 0 height 11
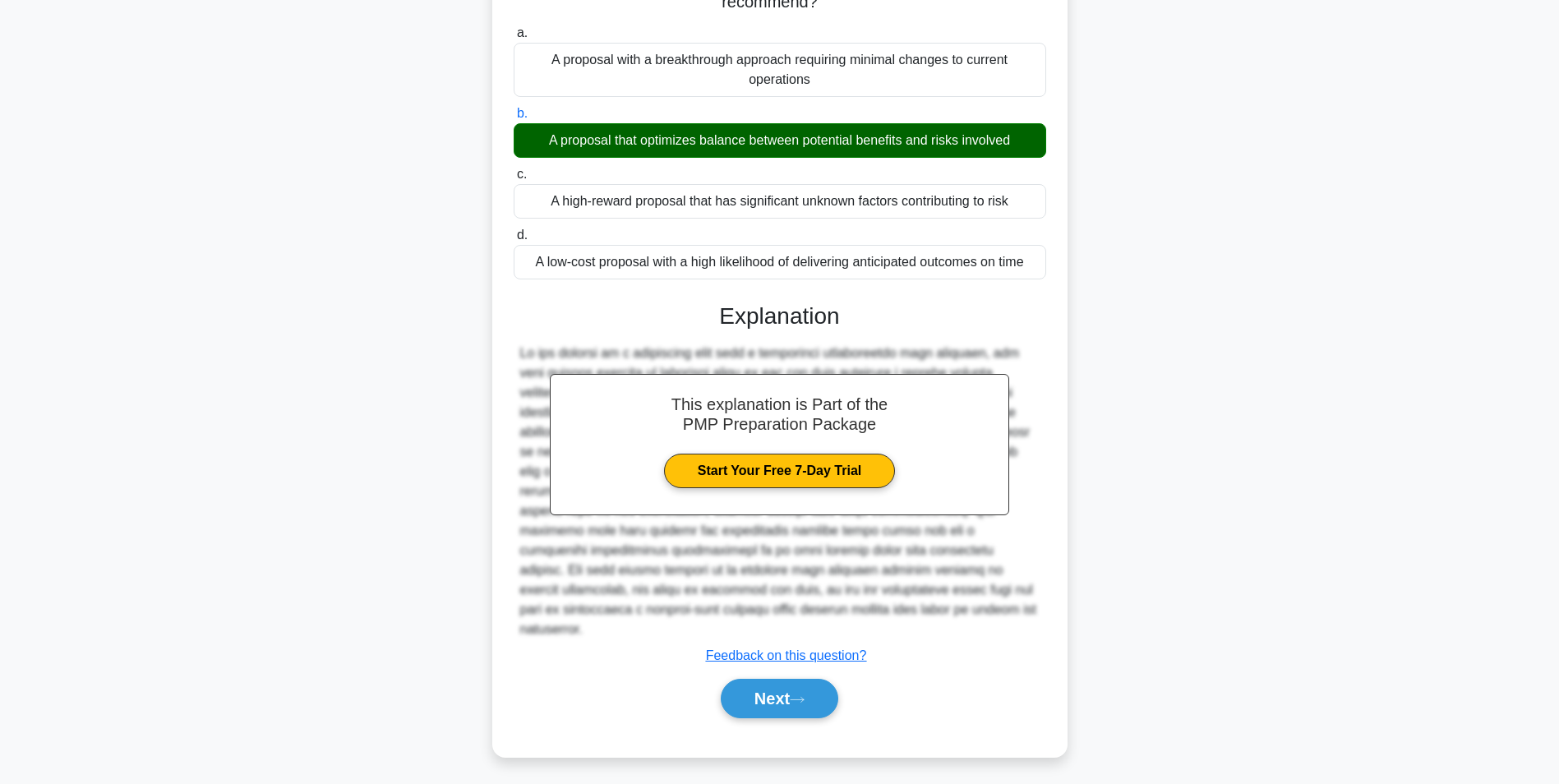
scroll to position [284, 0]
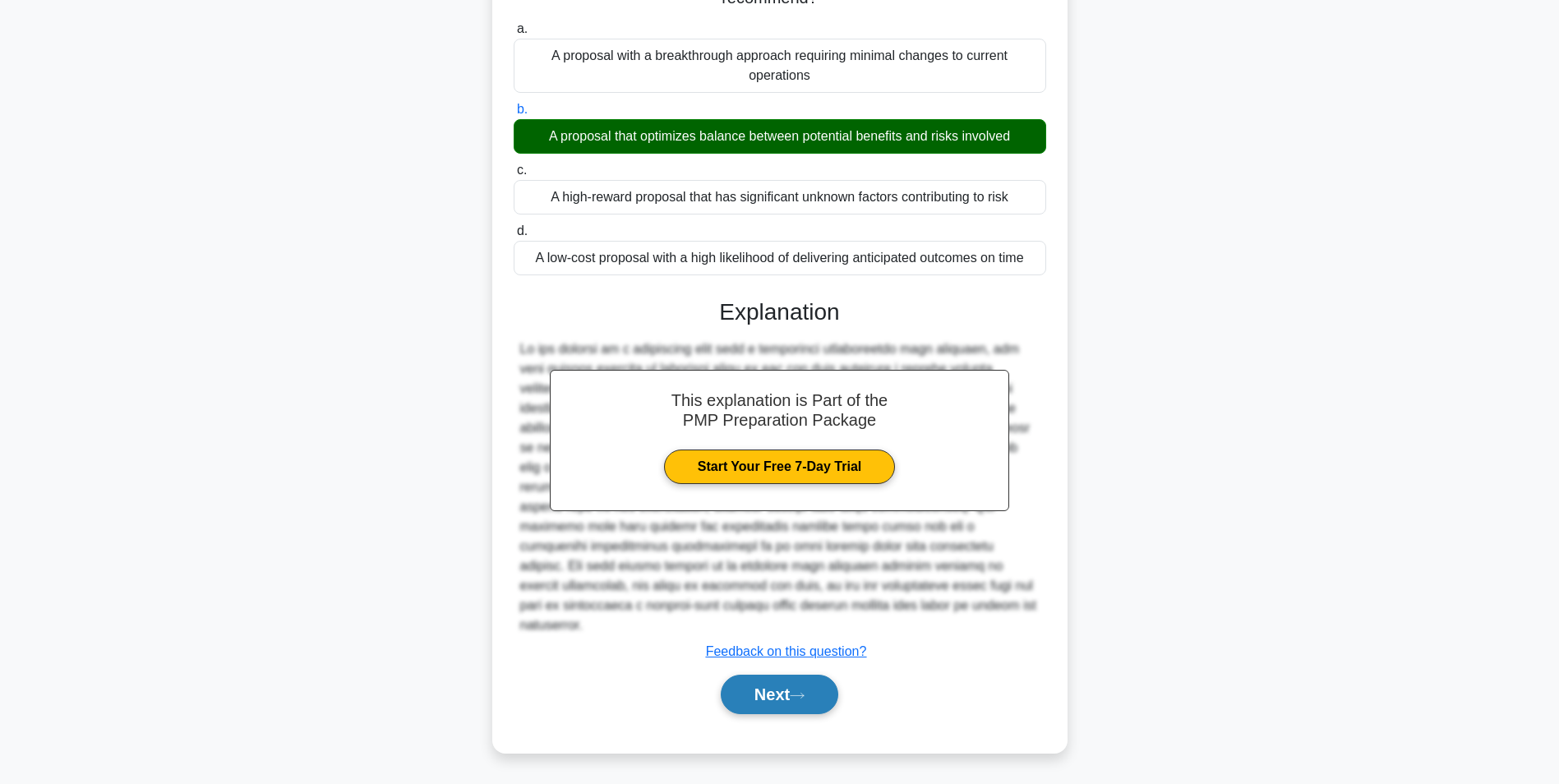
click at [767, 714] on button "Next" at bounding box center [779, 694] width 117 height 39
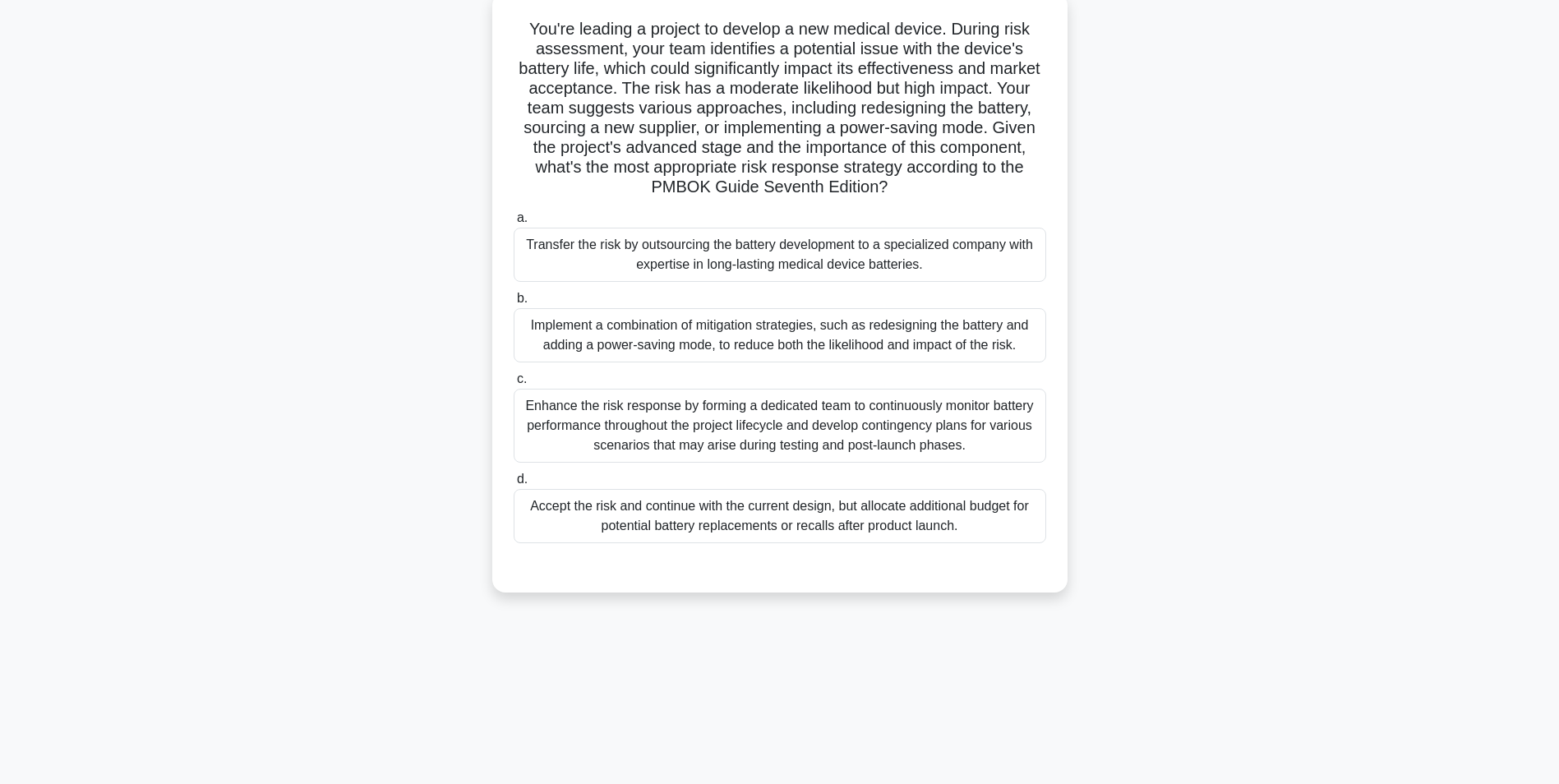
scroll to position [0, 0]
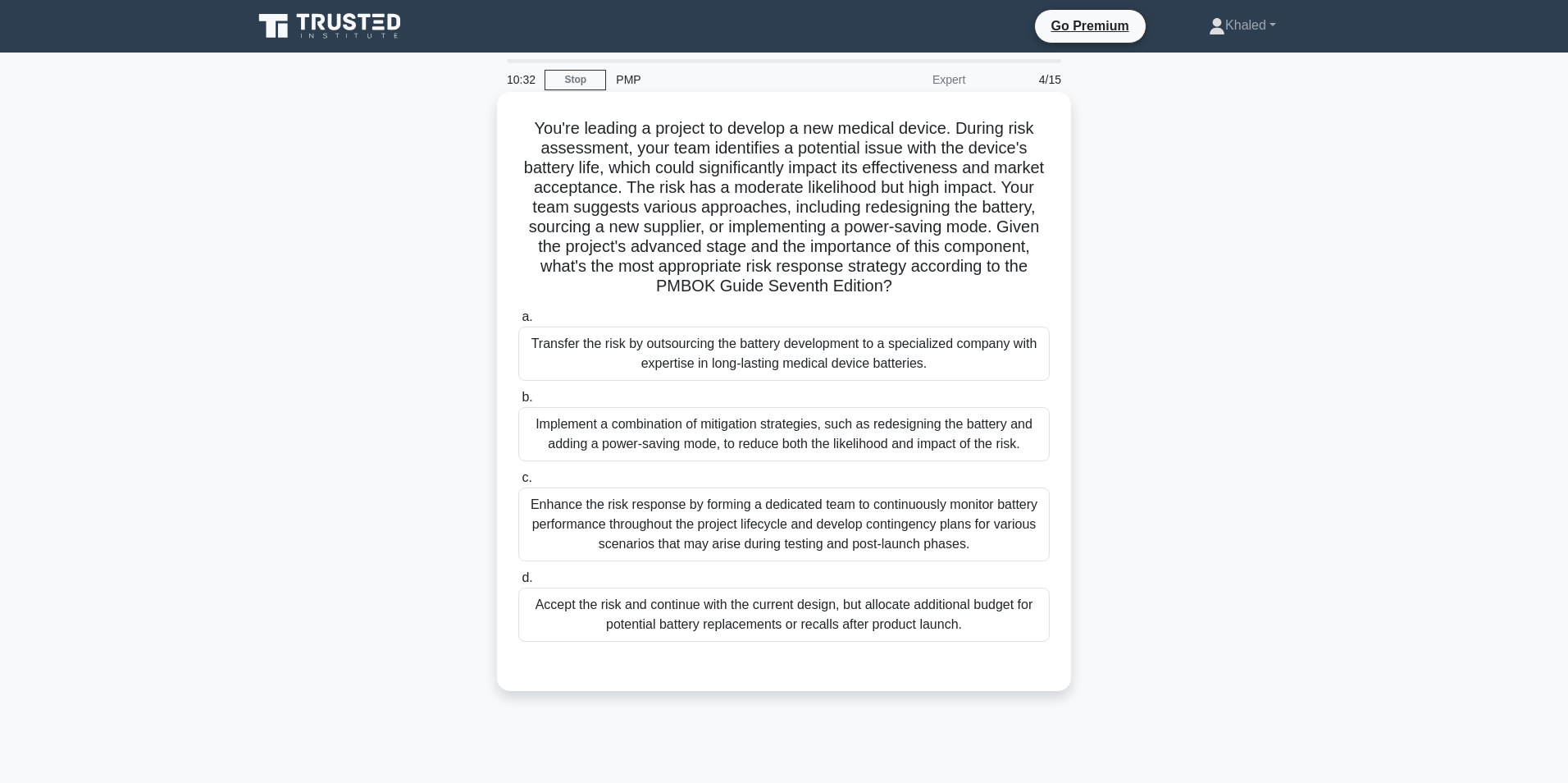
click at [736, 332] on div "Transfer the risk by outsourcing the battery development to a specialized compa…" at bounding box center [784, 353] width 532 height 54
click at [518, 322] on input "a. Transfer the risk by outsourcing the battery development to a specialized co…" at bounding box center [518, 317] width 0 height 11
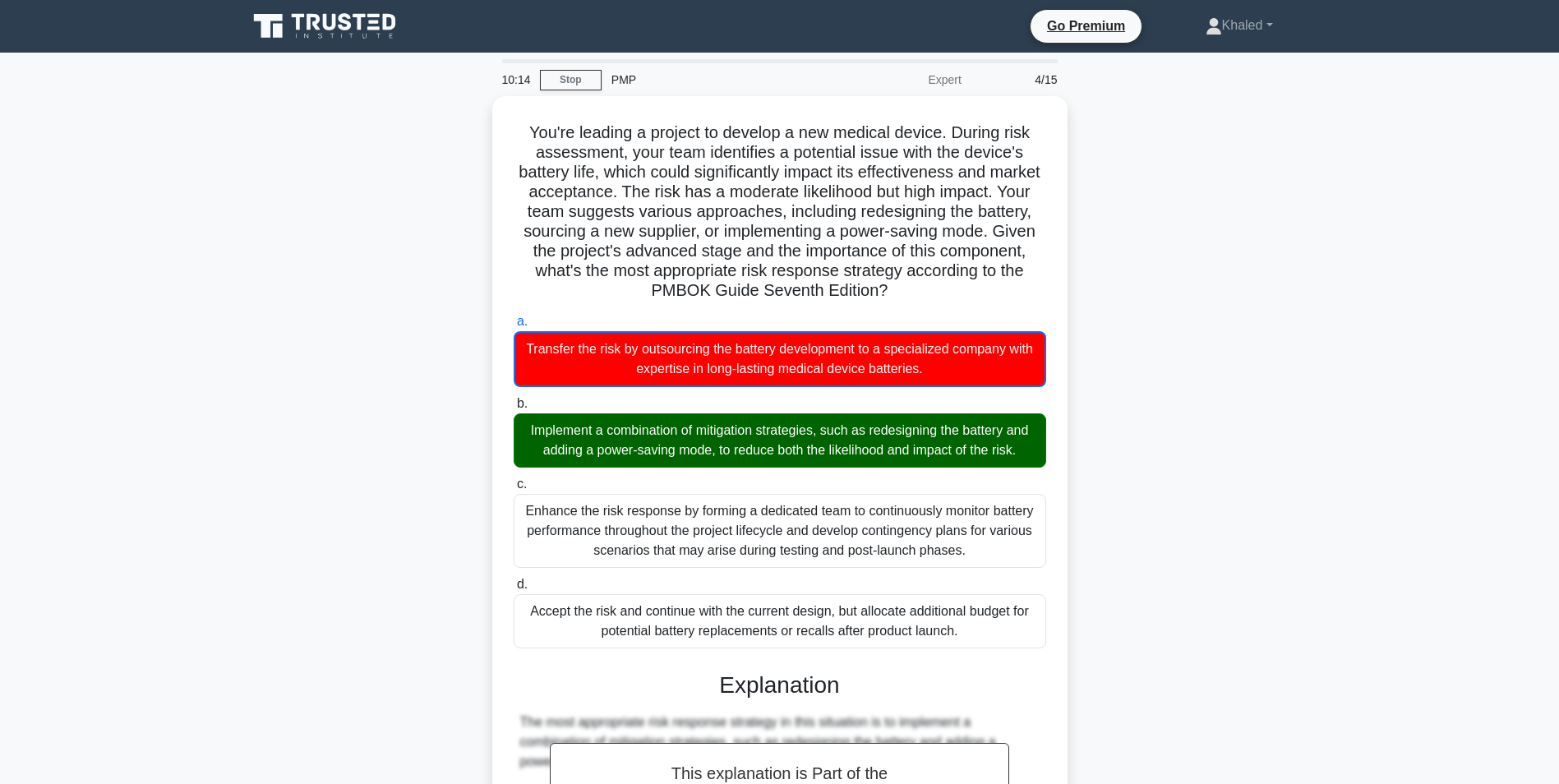
click at [1254, 378] on div "You're leading a project to develop a new medical device. During risk assessmen…" at bounding box center [780, 788] width 1085 height 1384
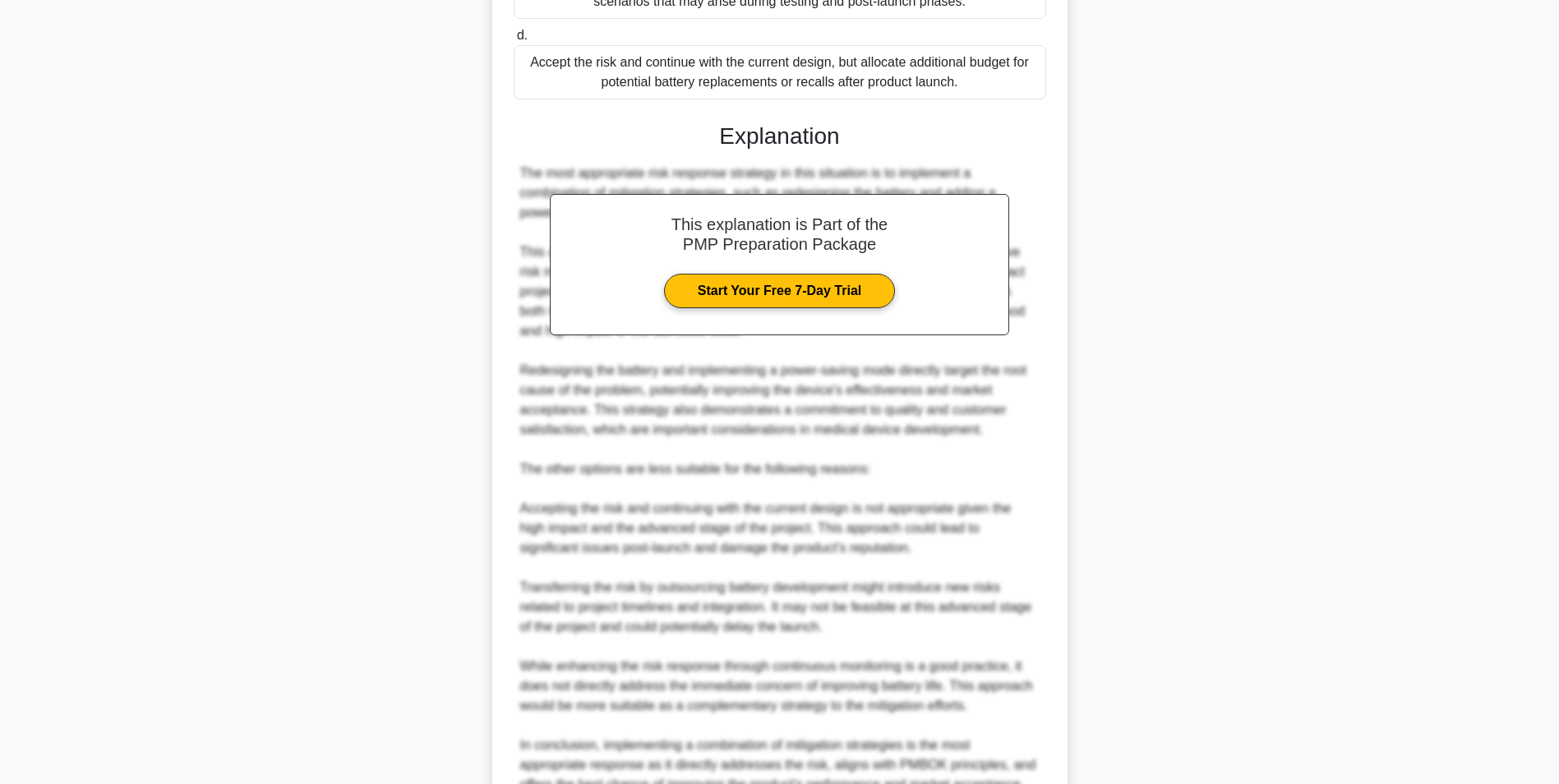
scroll to position [821, 0]
